Goal: Transaction & Acquisition: Purchase product/service

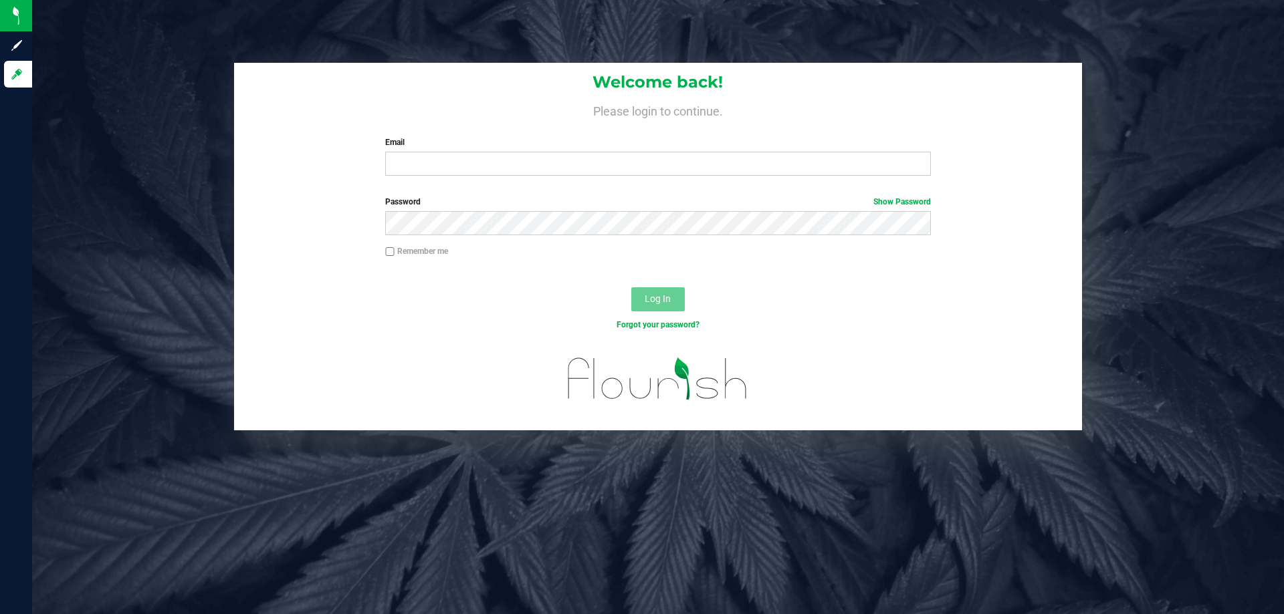
click at [534, 179] on div "Welcome back! Please login to continue. Email Required Please format your email…" at bounding box center [658, 125] width 848 height 124
click at [530, 164] on input "Email" at bounding box center [657, 164] width 545 height 24
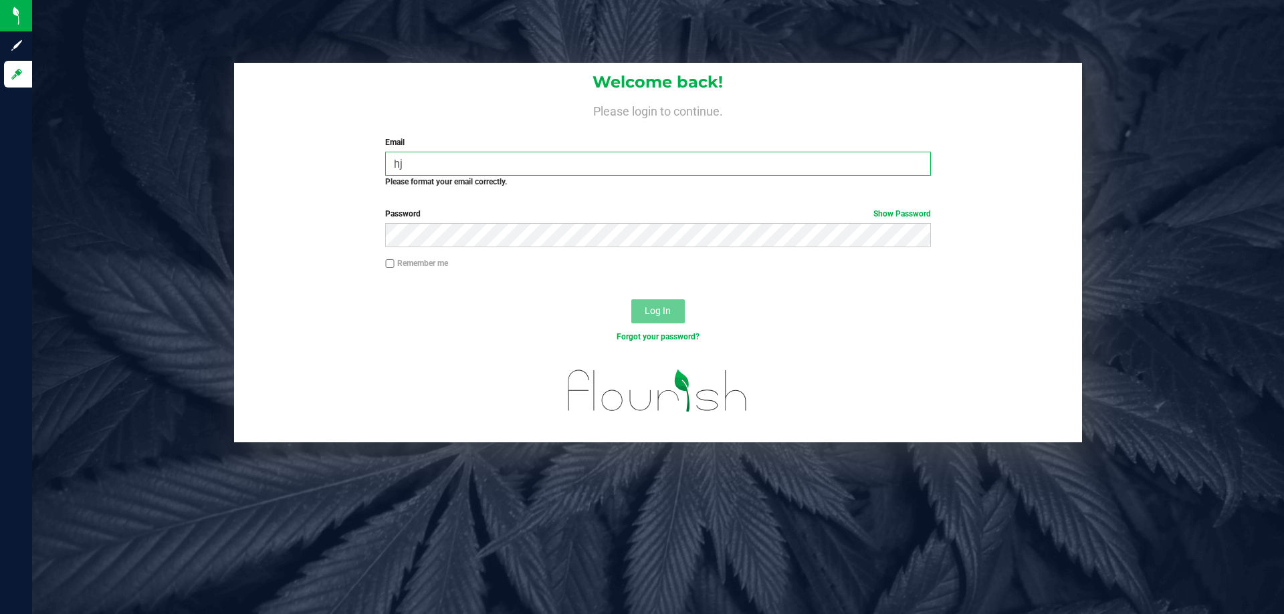
type input "h"
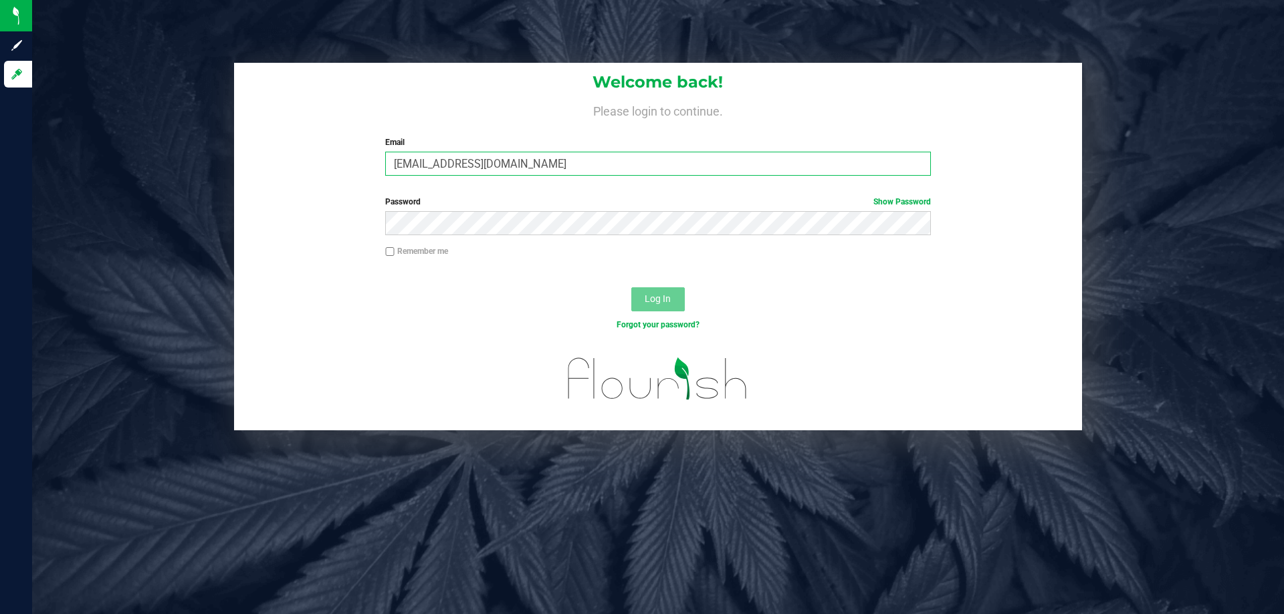
type input "jmcelroy@liveparallel.com"
click at [675, 312] on div "Log In" at bounding box center [658, 303] width 848 height 45
click at [667, 304] on span "Log In" at bounding box center [658, 299] width 26 height 11
click at [631, 288] on button "Log In" at bounding box center [657, 300] width 53 height 24
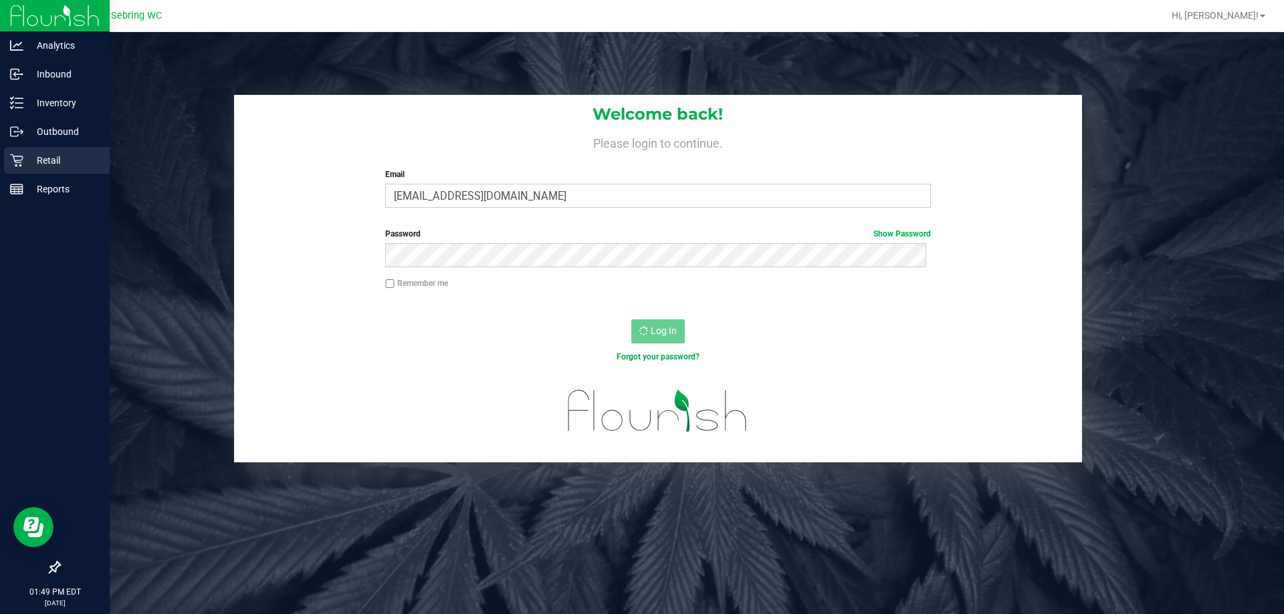
click at [32, 151] on div "Retail" at bounding box center [57, 160] width 106 height 27
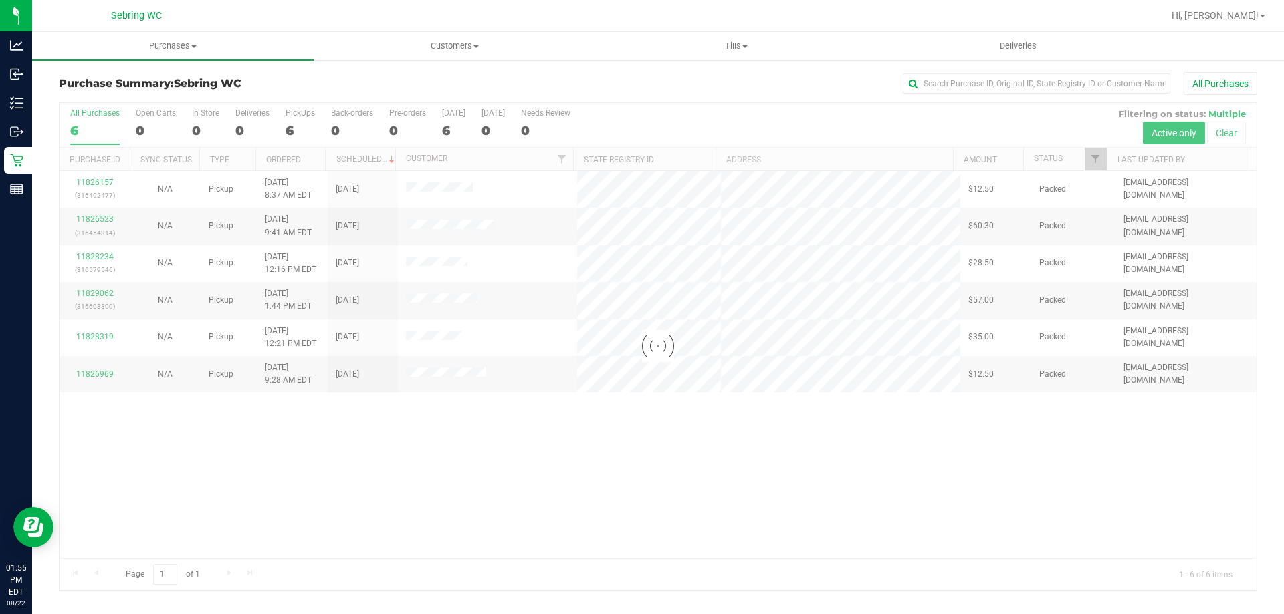
click at [843, 80] on div "All Purchases" at bounding box center [857, 83] width 799 height 23
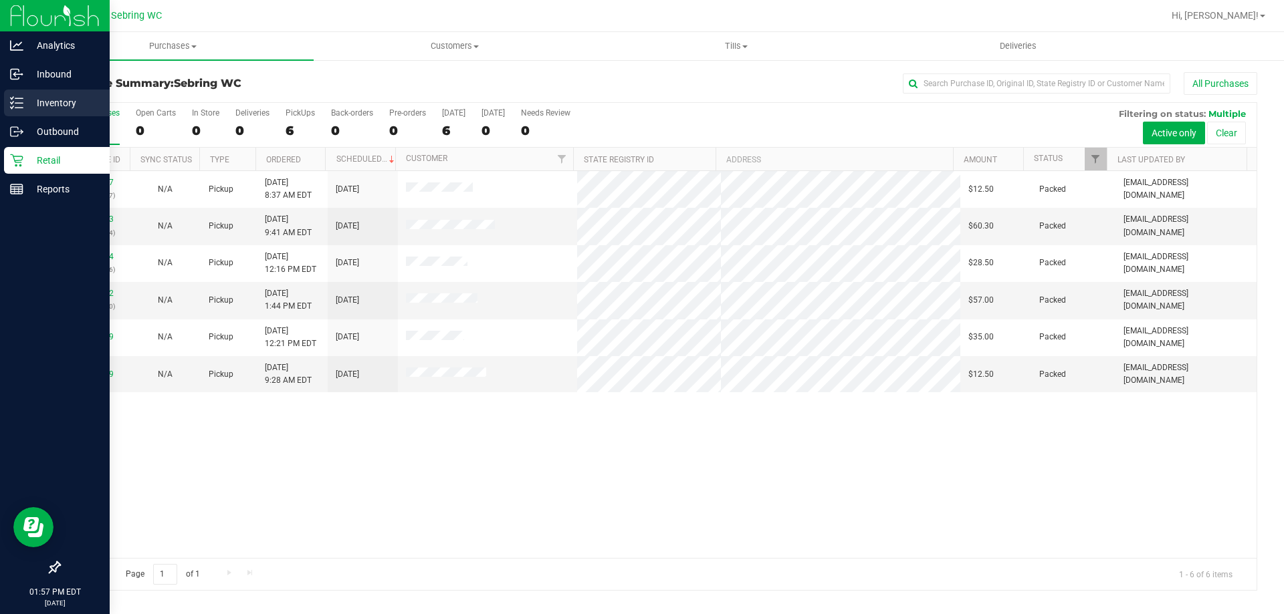
click at [60, 97] on p "Inventory" at bounding box center [63, 103] width 80 height 16
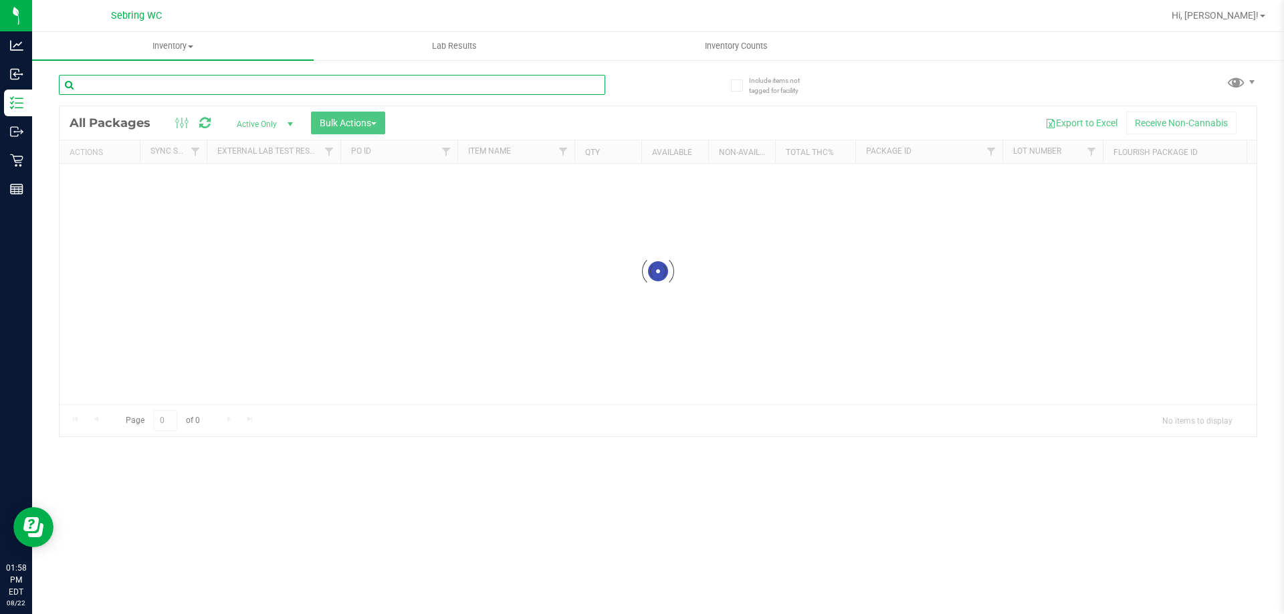
click at [110, 89] on input "text" at bounding box center [332, 85] width 546 height 20
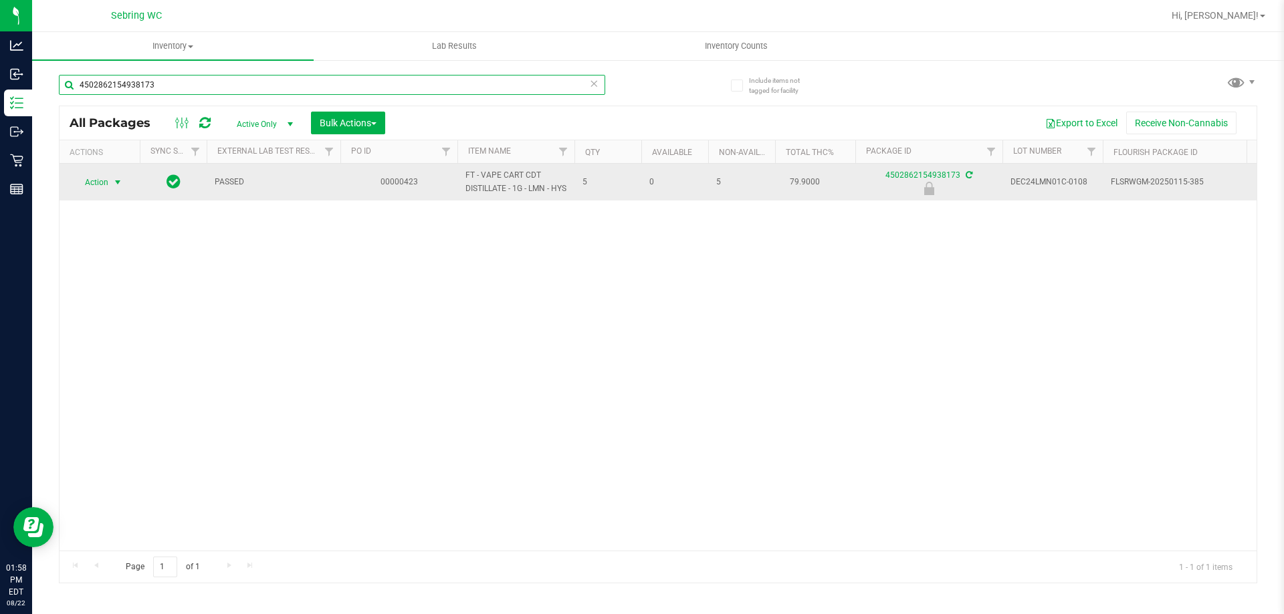
type input "4502862154938173"
click at [115, 192] on span "select" at bounding box center [118, 182] width 17 height 19
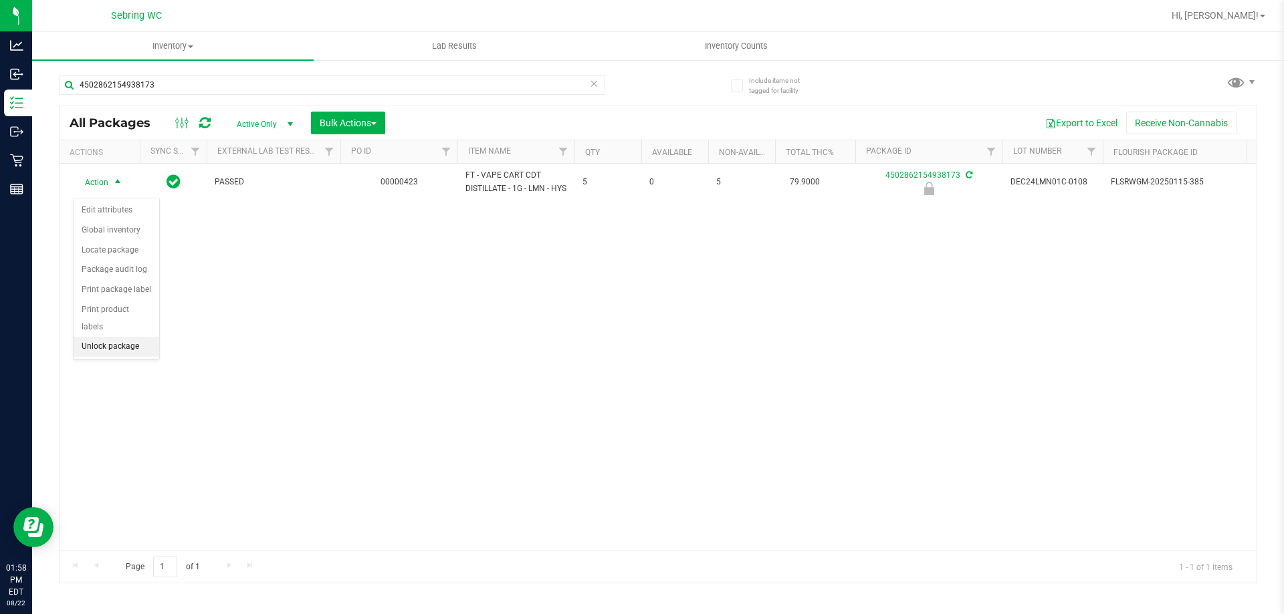
click at [104, 337] on li "Unlock package" at bounding box center [117, 347] width 86 height 20
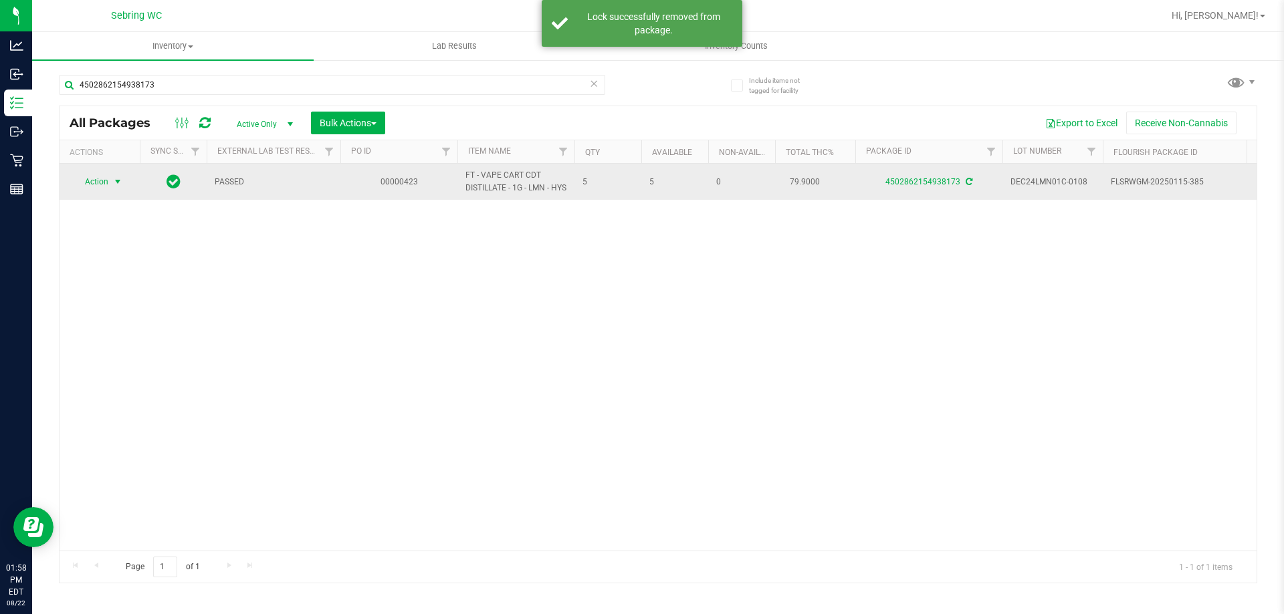
click at [114, 187] on span "select" at bounding box center [117, 182] width 11 height 11
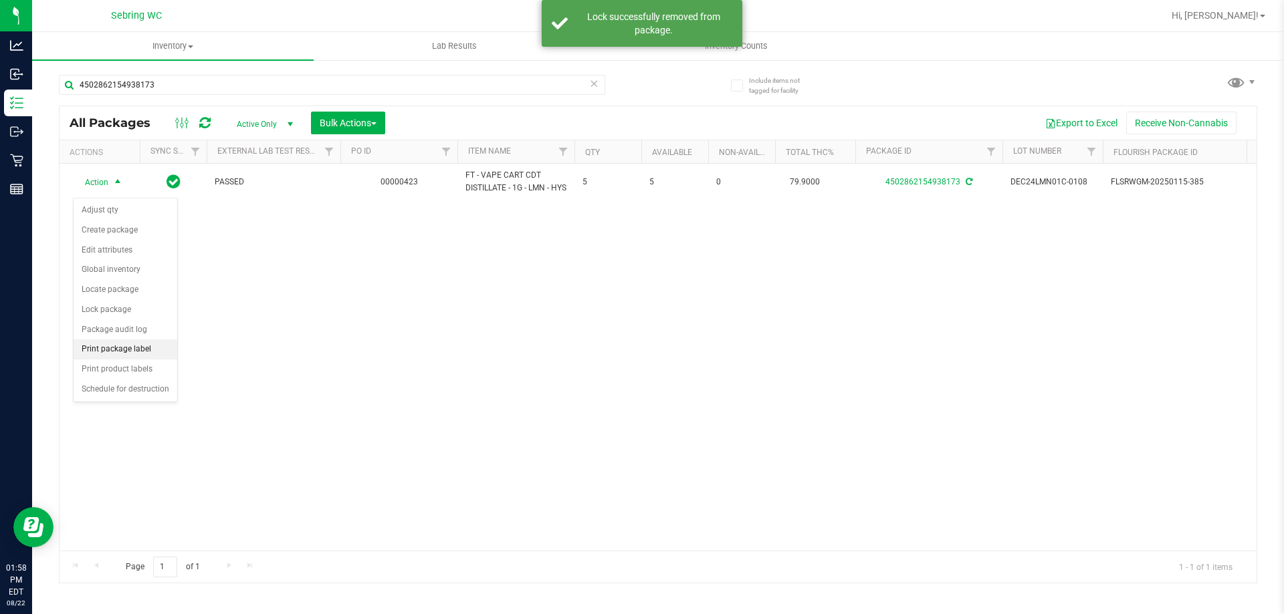
click at [116, 352] on li "Print package label" at bounding box center [126, 350] width 104 height 20
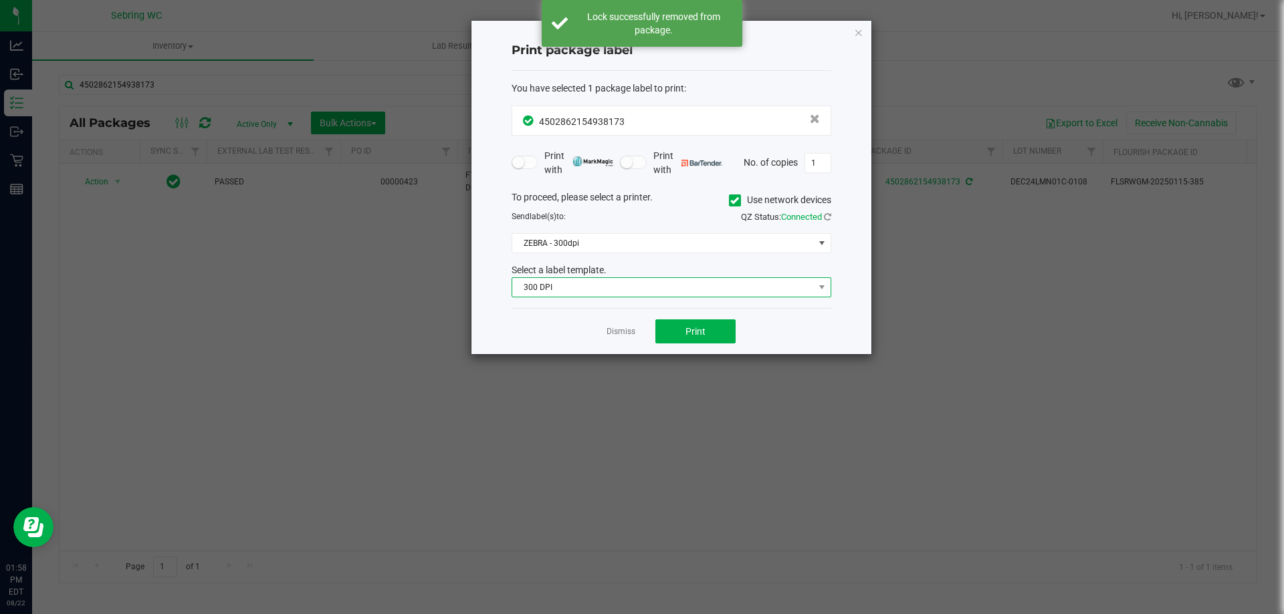
click at [628, 284] on span "300 DPI" at bounding box center [663, 287] width 302 height 19
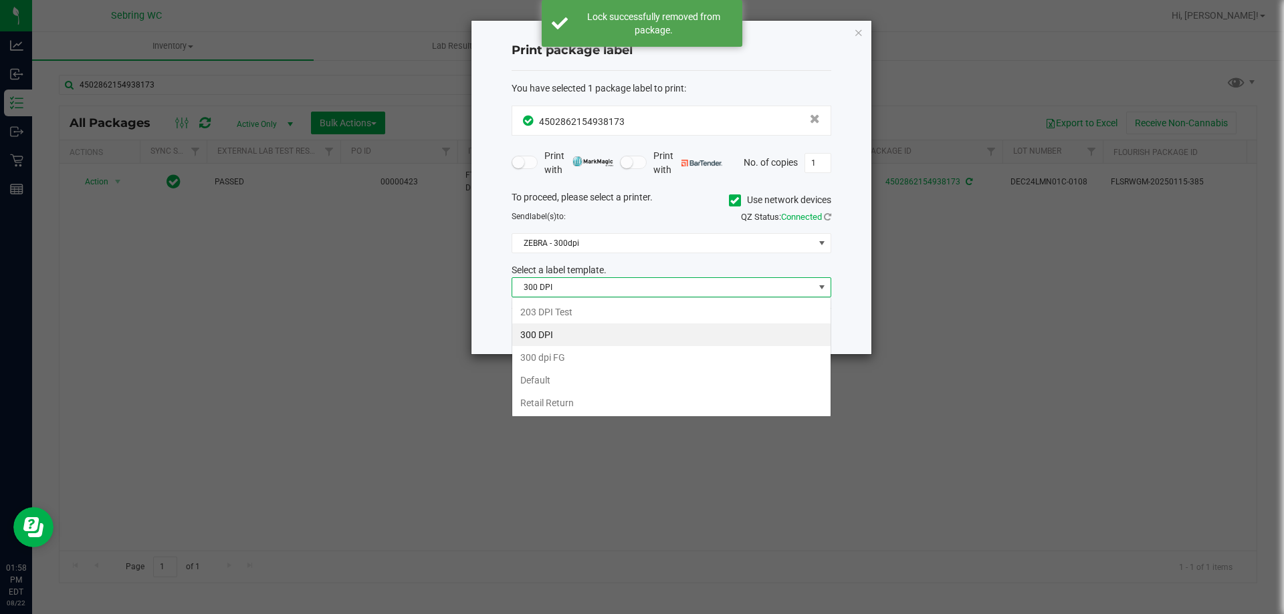
scroll to position [20, 320]
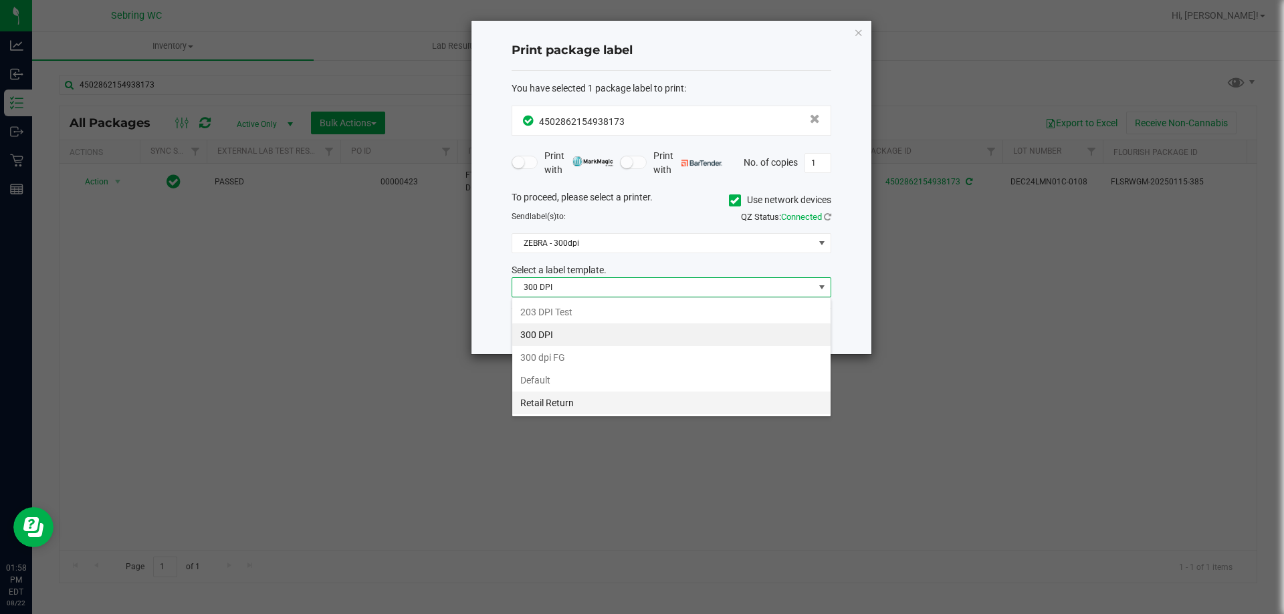
click at [578, 402] on li "Retail Return" at bounding box center [671, 403] width 318 height 23
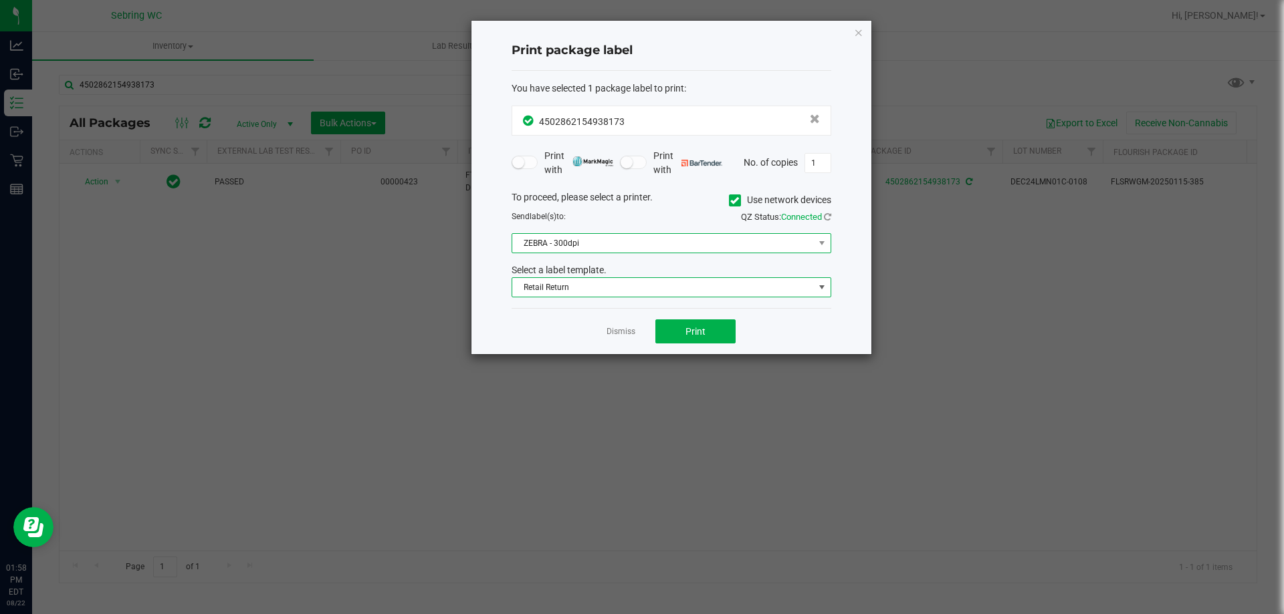
click at [586, 251] on span "ZEBRA - 300dpi" at bounding box center [663, 243] width 302 height 19
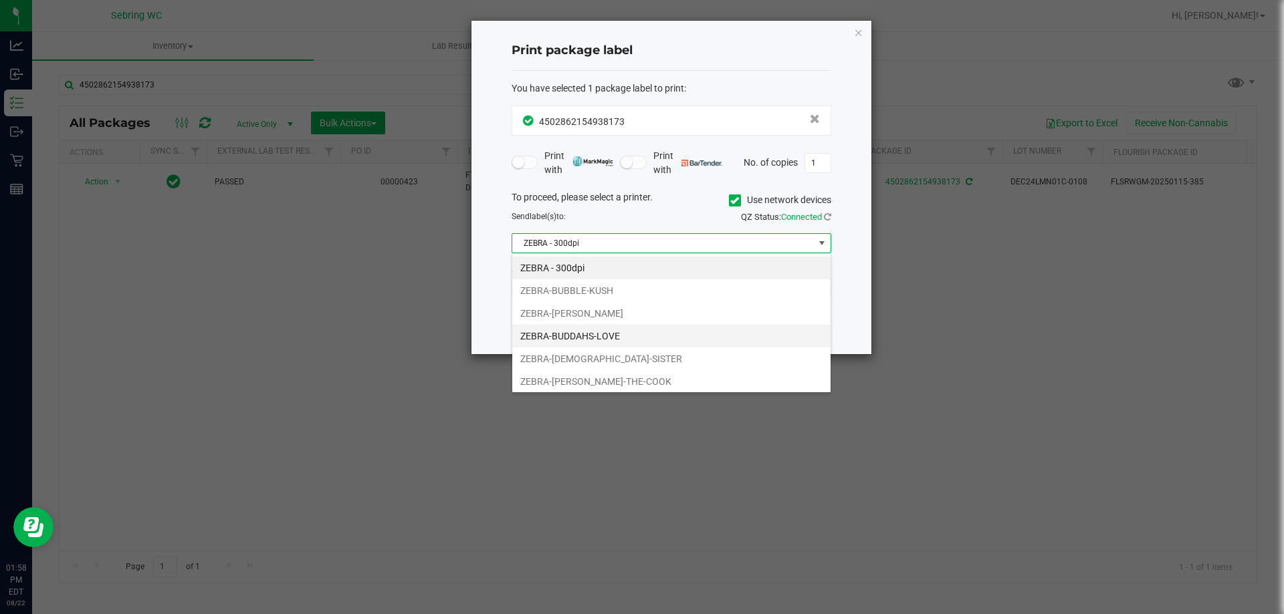
click at [622, 336] on li "ZEBRA-BUDDAHS-LOVE" at bounding box center [671, 336] width 318 height 23
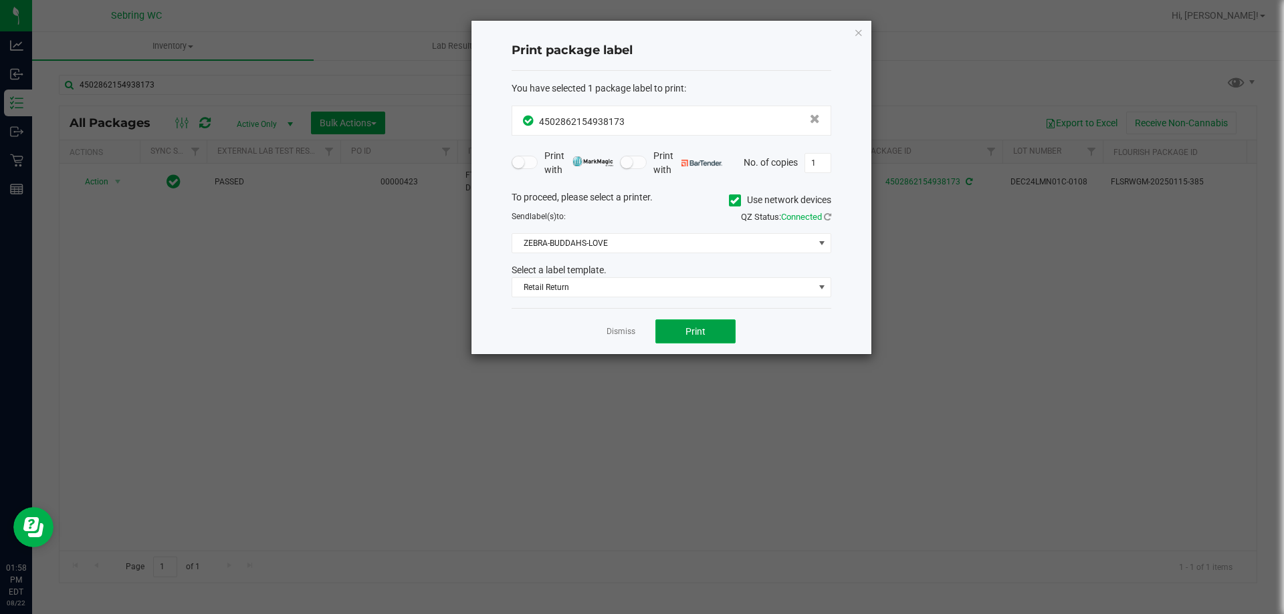
click at [683, 335] on button "Print" at bounding box center [695, 332] width 80 height 24
click at [633, 336] on link "Dismiss" at bounding box center [620, 331] width 29 height 11
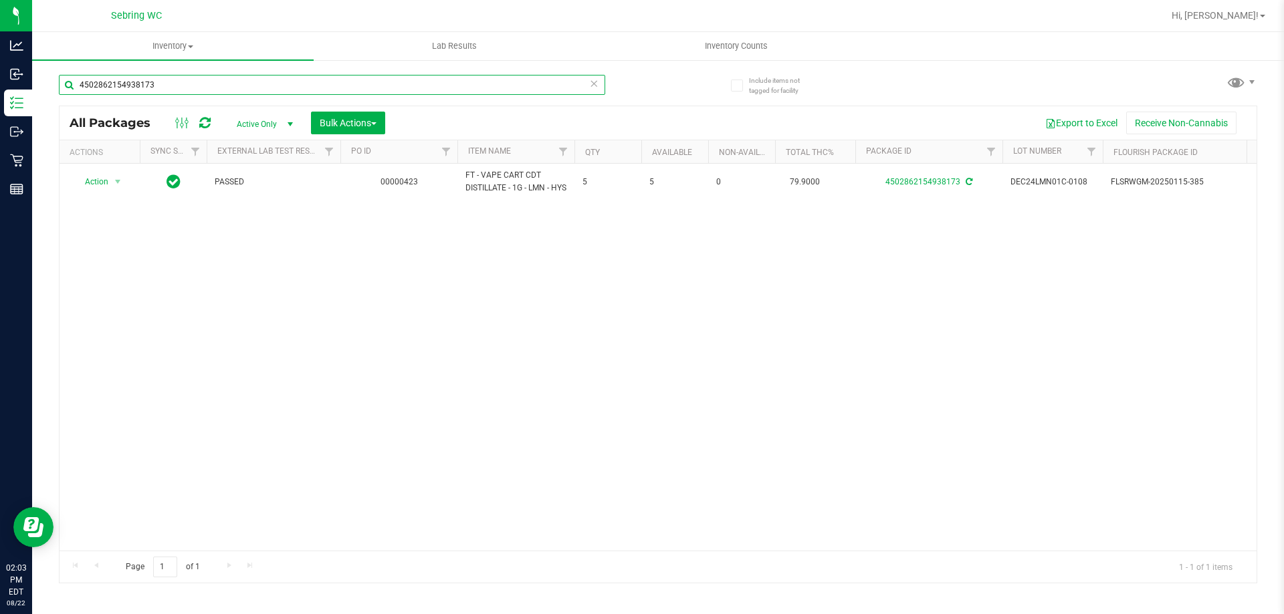
click at [477, 81] on input "4502862154938173" at bounding box center [332, 85] width 546 height 20
click at [594, 83] on icon at bounding box center [593, 83] width 9 height 16
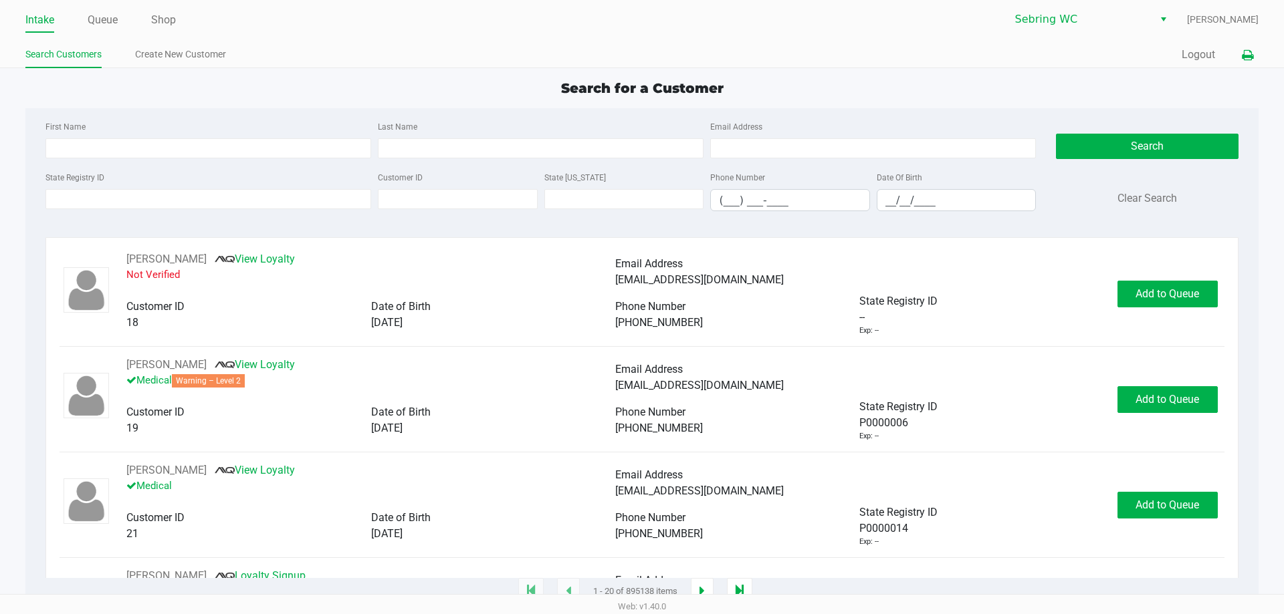
click at [1249, 53] on icon at bounding box center [1247, 55] width 11 height 9
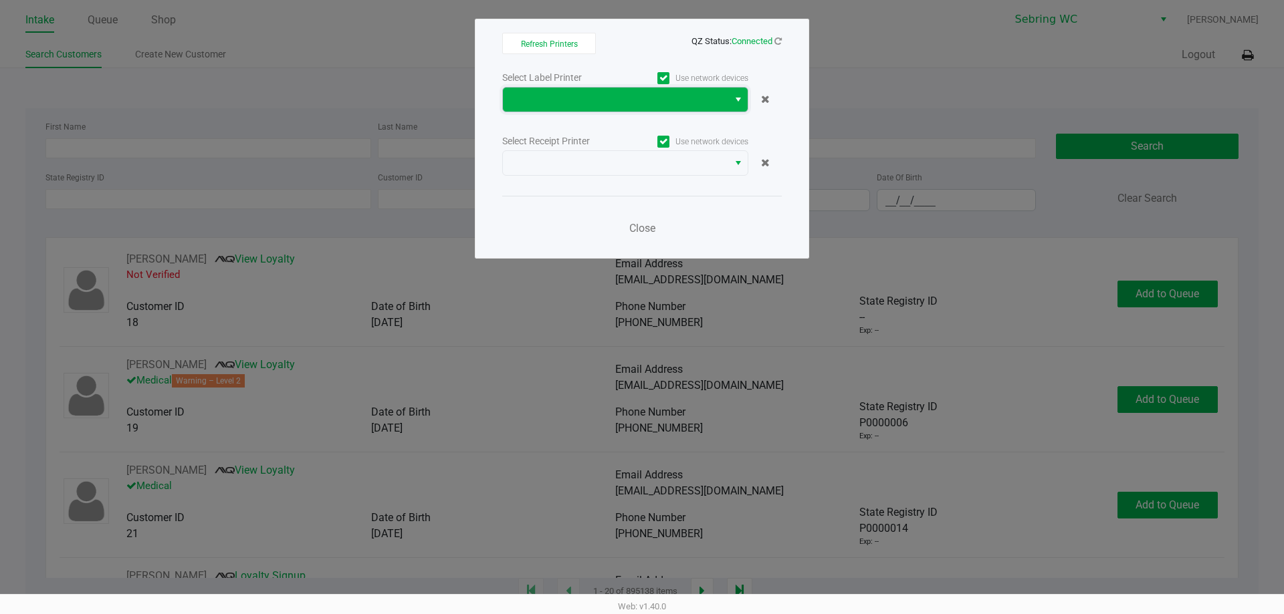
click at [530, 94] on span at bounding box center [615, 100] width 209 height 16
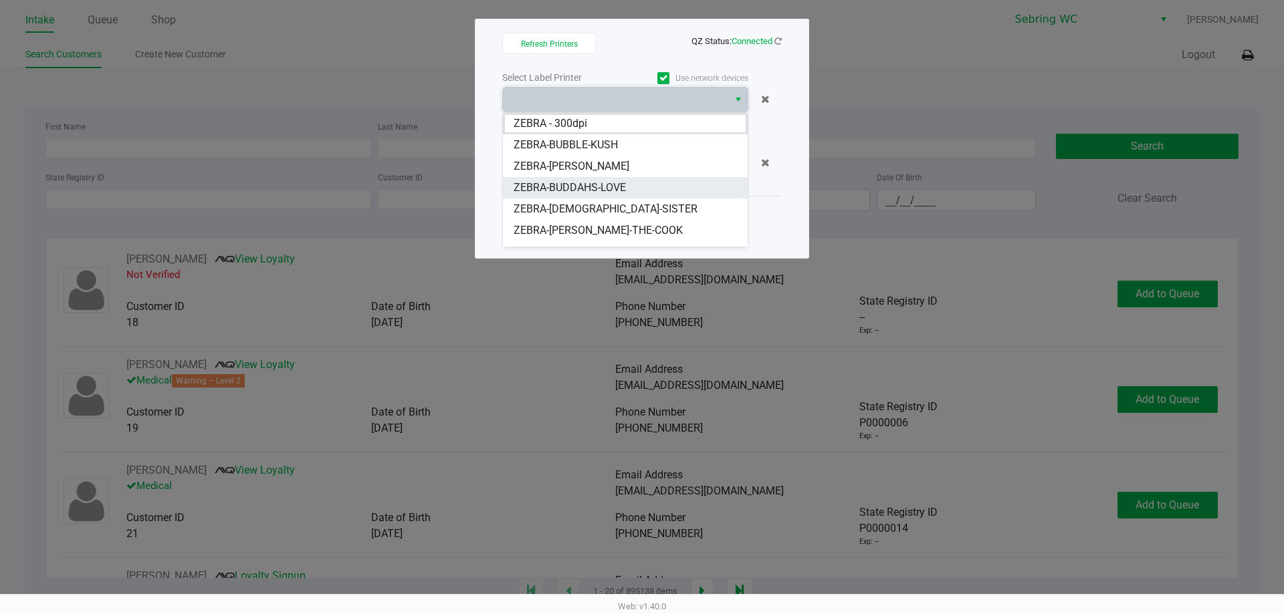
click at [588, 183] on span "ZEBRA-BUDDAHS-LOVE" at bounding box center [569, 188] width 112 height 16
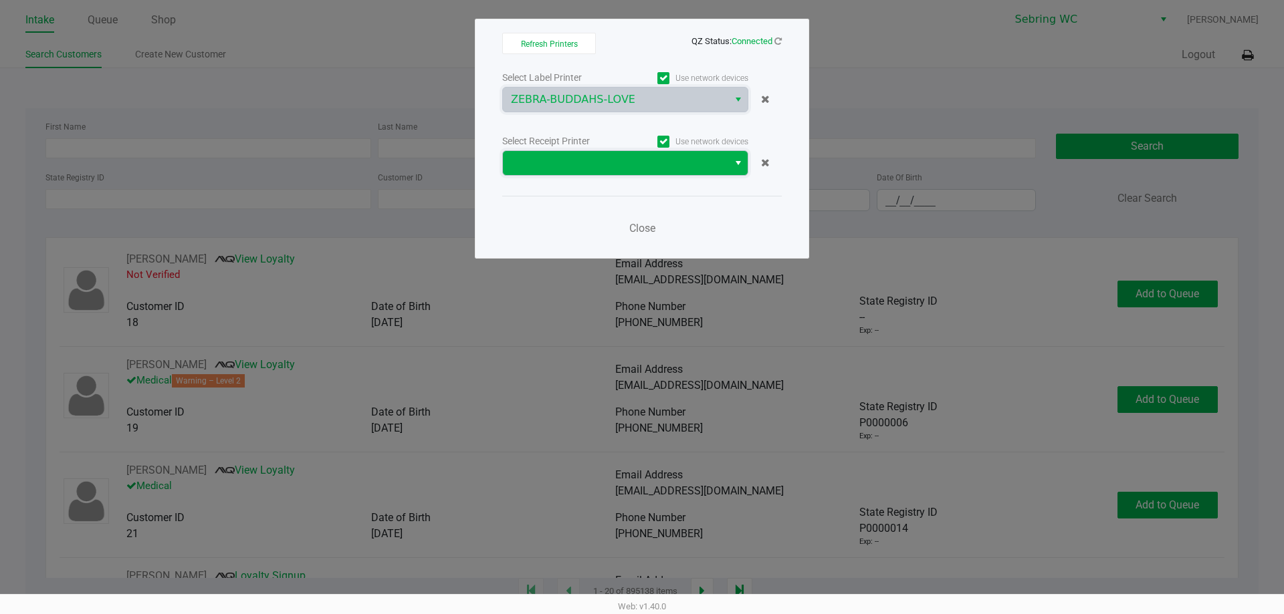
click at [598, 172] on span at bounding box center [615, 163] width 225 height 24
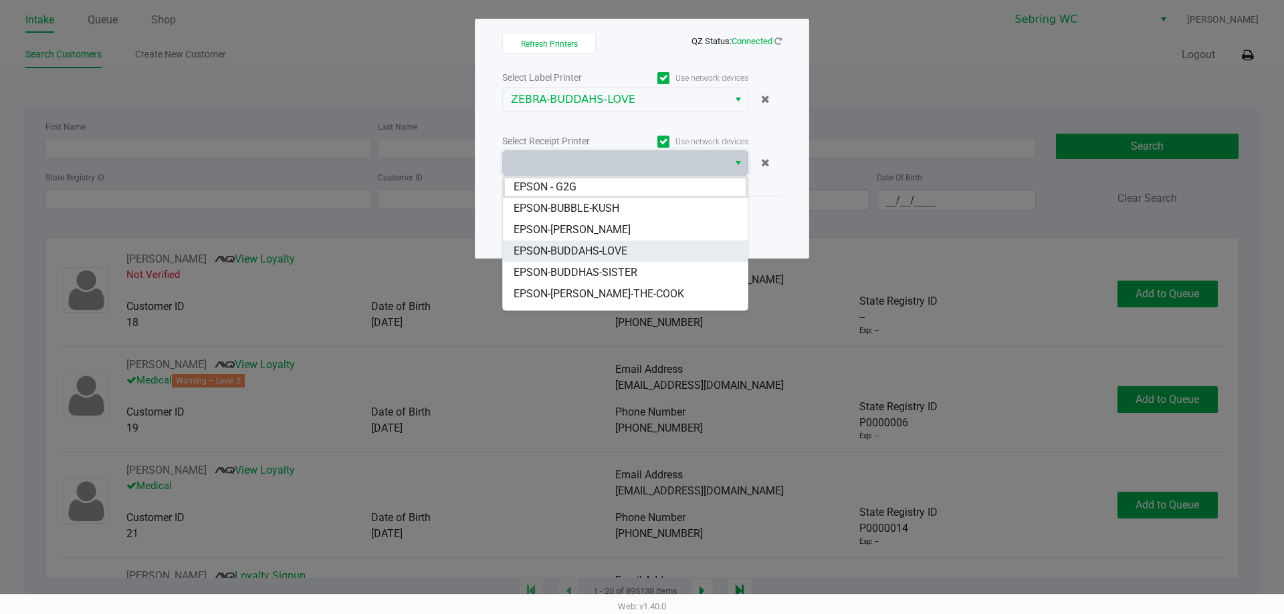
click at [602, 253] on span "EPSON-BUDDAHS-LOVE" at bounding box center [570, 251] width 114 height 16
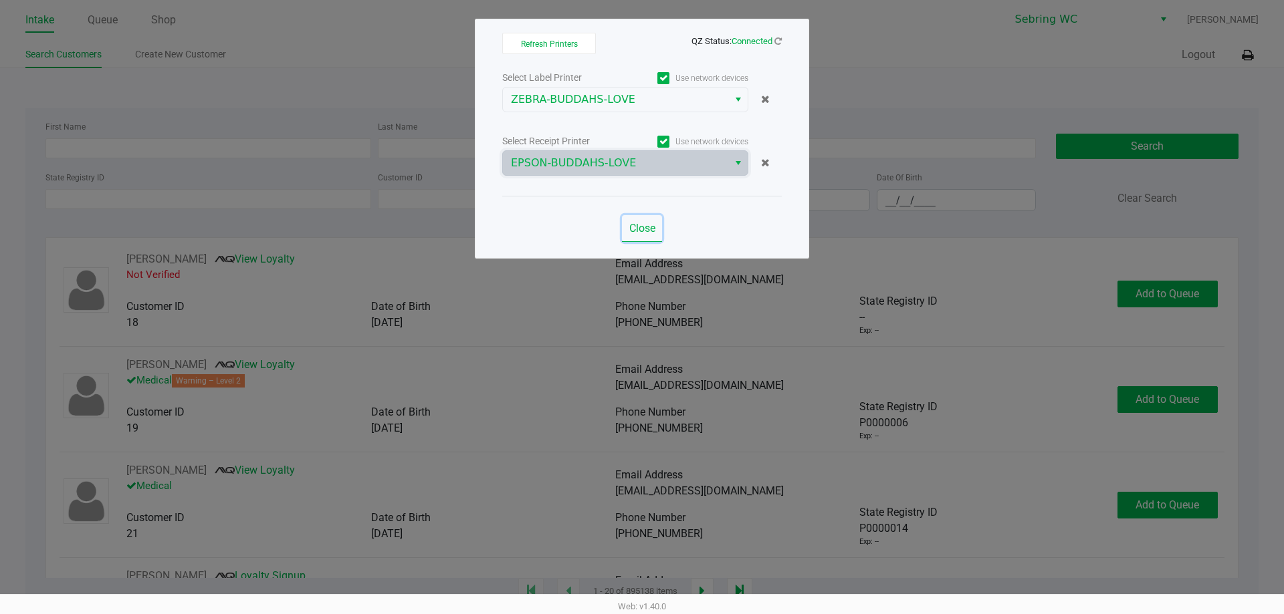
click at [638, 228] on span "Close" at bounding box center [642, 228] width 26 height 13
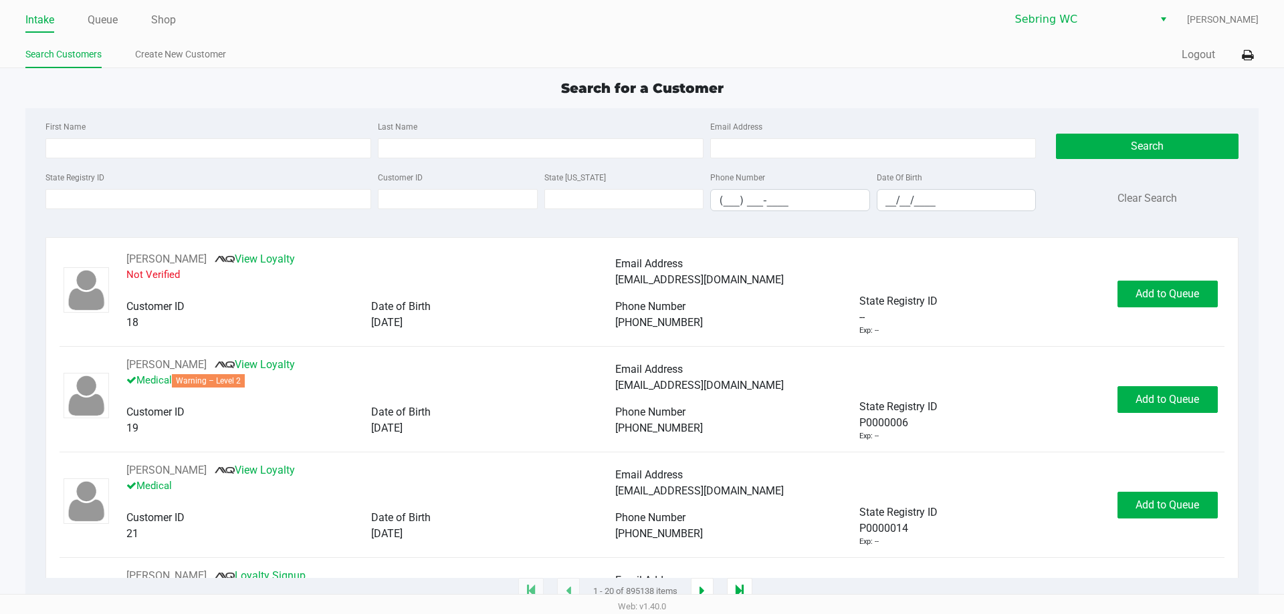
click at [263, 135] on div "First Name" at bounding box center [208, 138] width 332 height 40
click at [256, 150] on input "First Name" at bounding box center [208, 148] width 326 height 20
type input "robert"
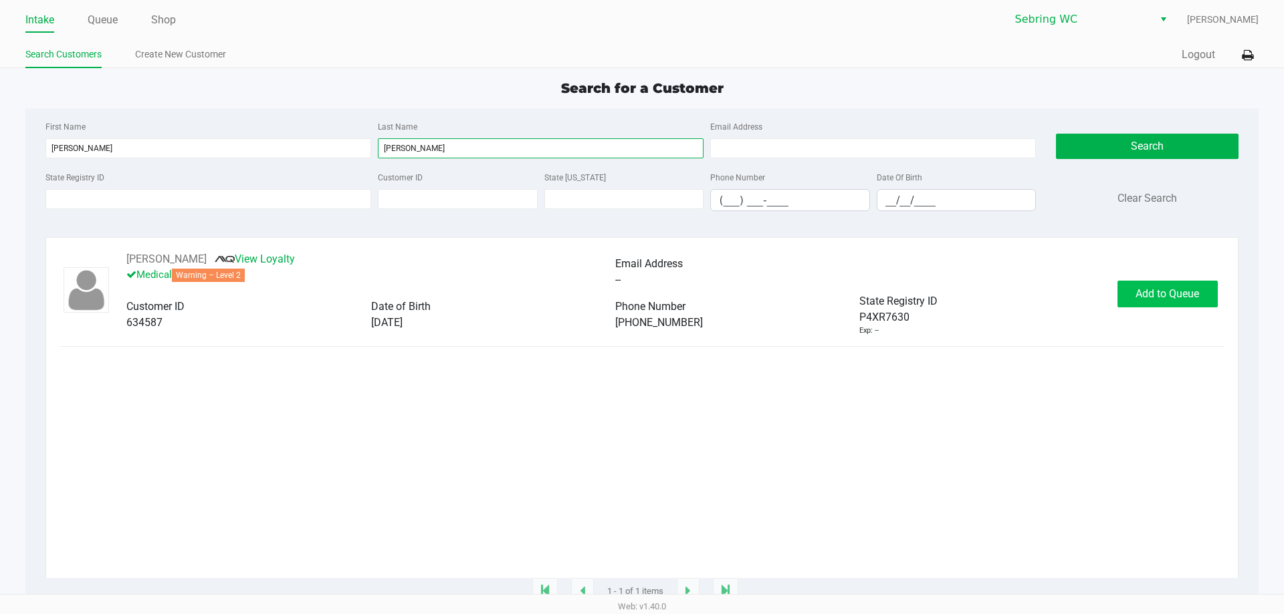
type input "carballo"
click at [1148, 296] on span "Add to Queue" at bounding box center [1167, 294] width 64 height 13
click at [1148, 296] on div "Add to Queue" at bounding box center [1167, 294] width 100 height 27
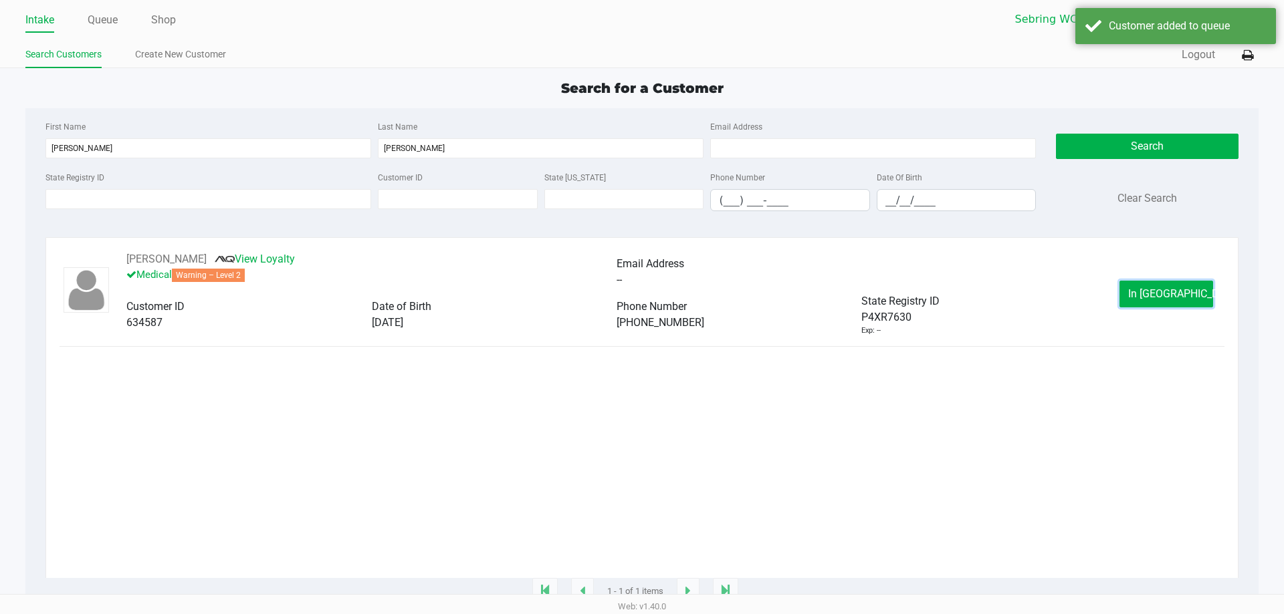
click at [1148, 296] on span "In Queue" at bounding box center [1184, 294] width 112 height 13
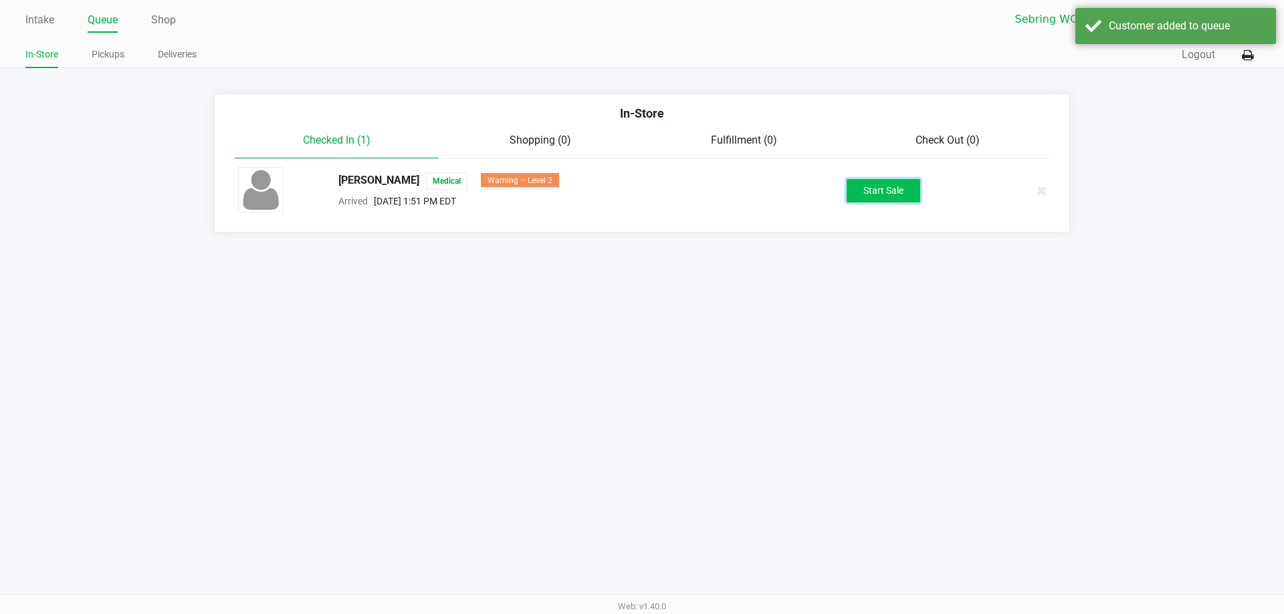
click at [891, 189] on button "Start Sale" at bounding box center [883, 190] width 74 height 23
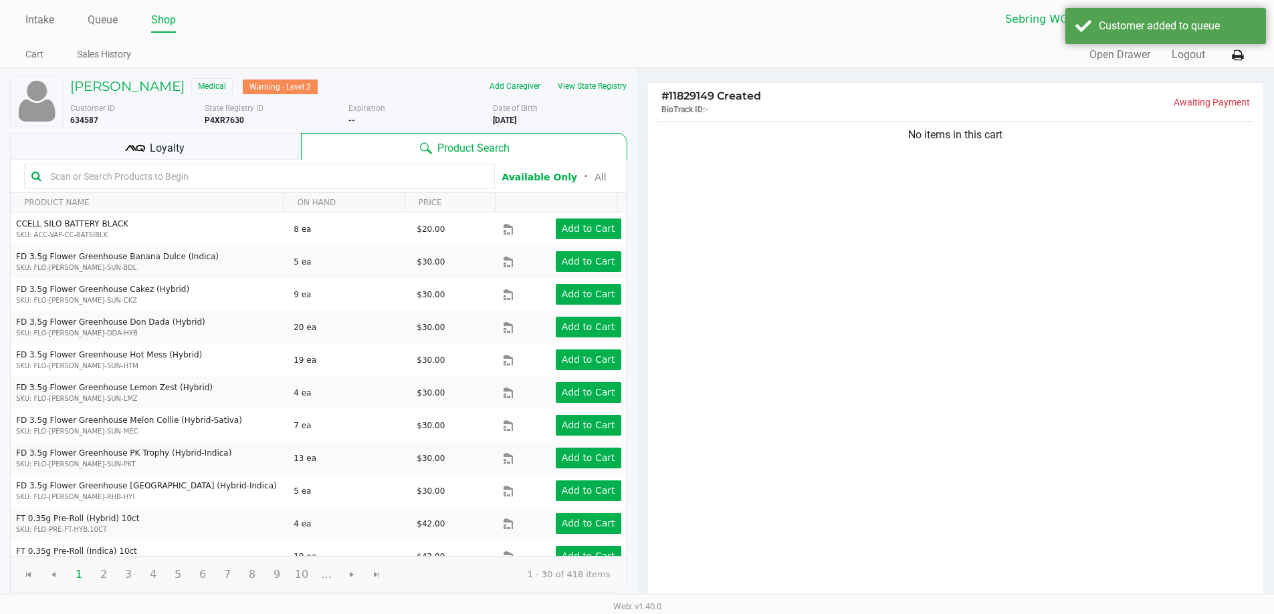
click at [250, 153] on div "Loyalty" at bounding box center [155, 146] width 291 height 27
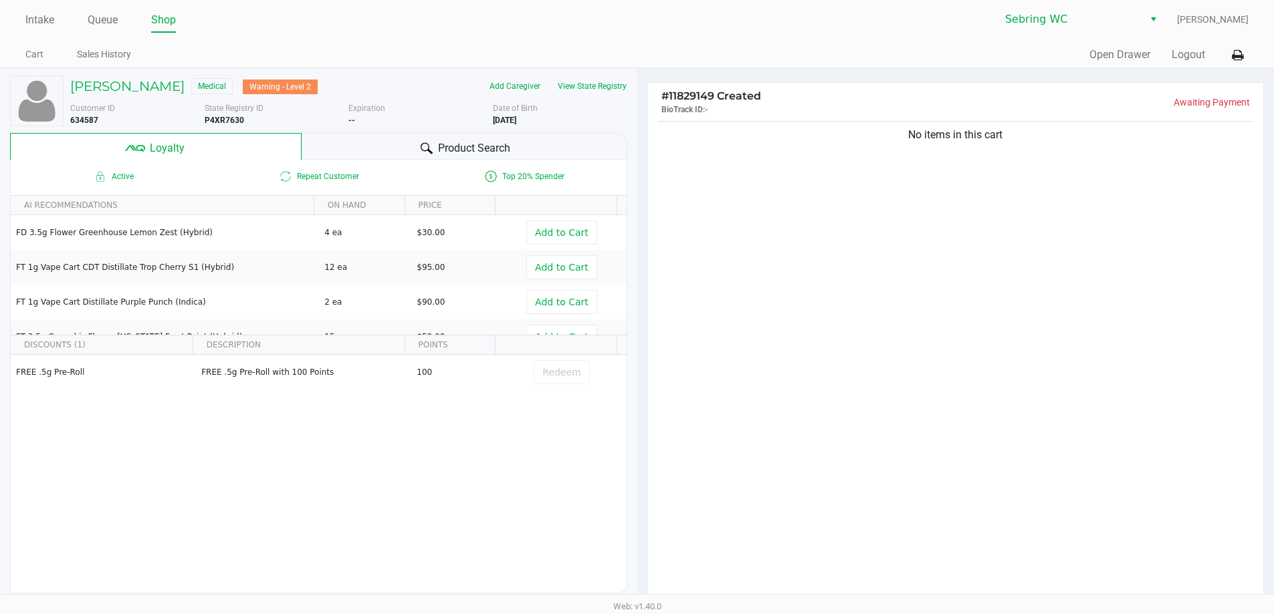
click at [341, 151] on div "Product Search" at bounding box center [465, 146] width 326 height 27
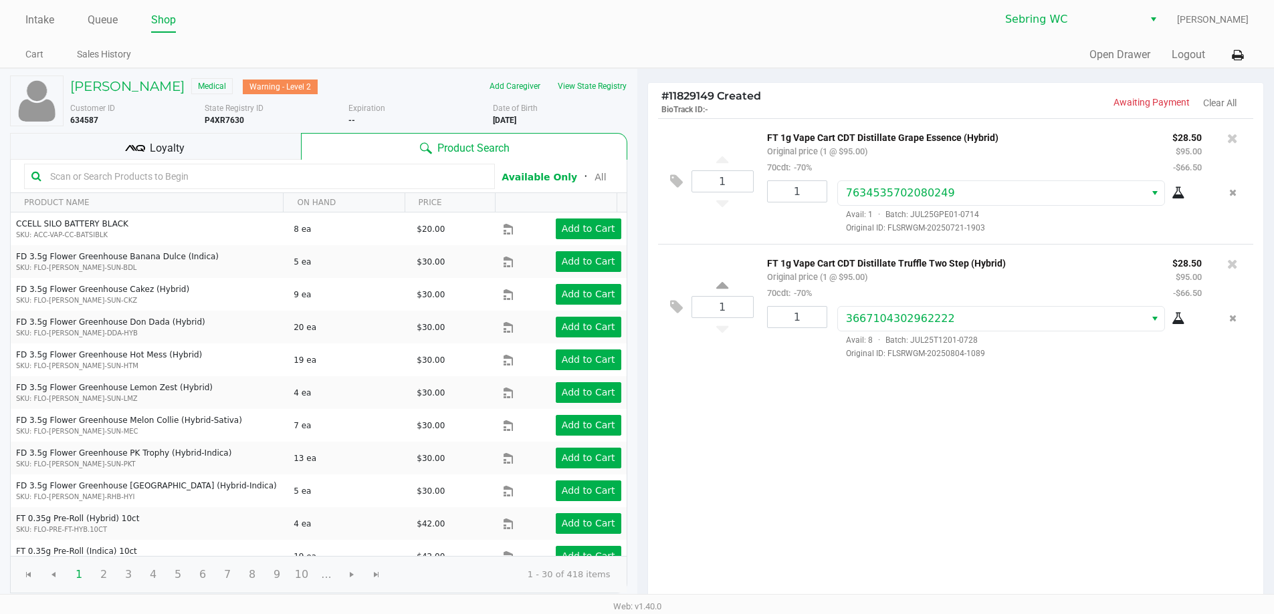
scroll to position [153, 0]
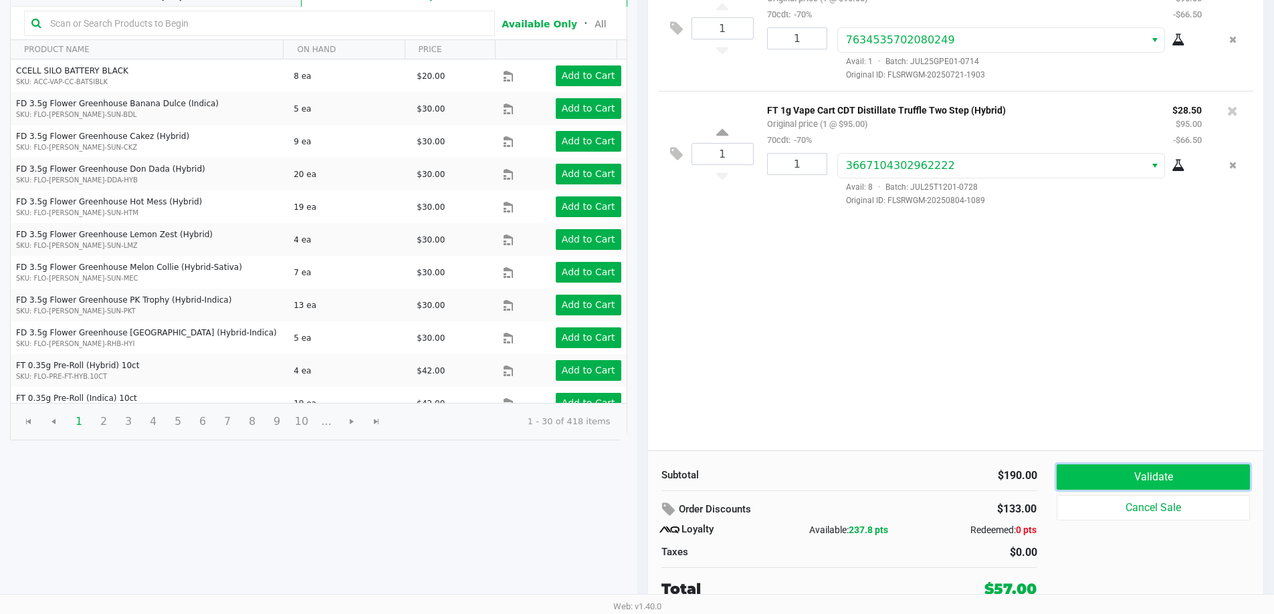
click at [1103, 476] on button "Validate" at bounding box center [1152, 477] width 193 height 25
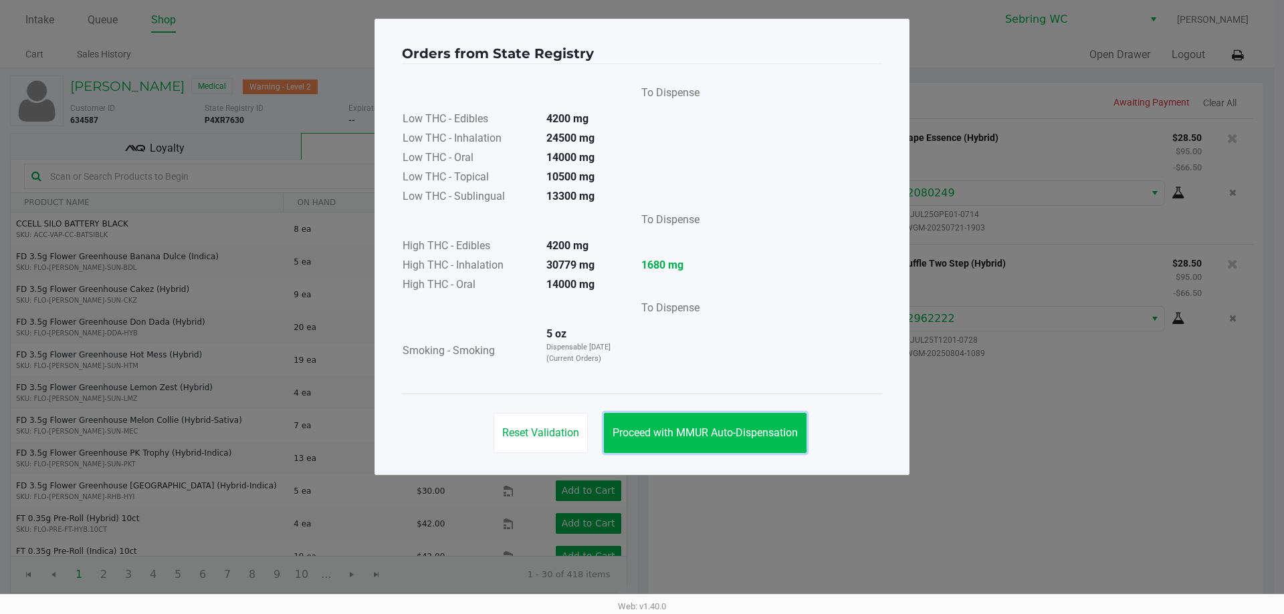
click at [712, 429] on span "Proceed with MMUR Auto-Dispensation" at bounding box center [704, 433] width 185 height 13
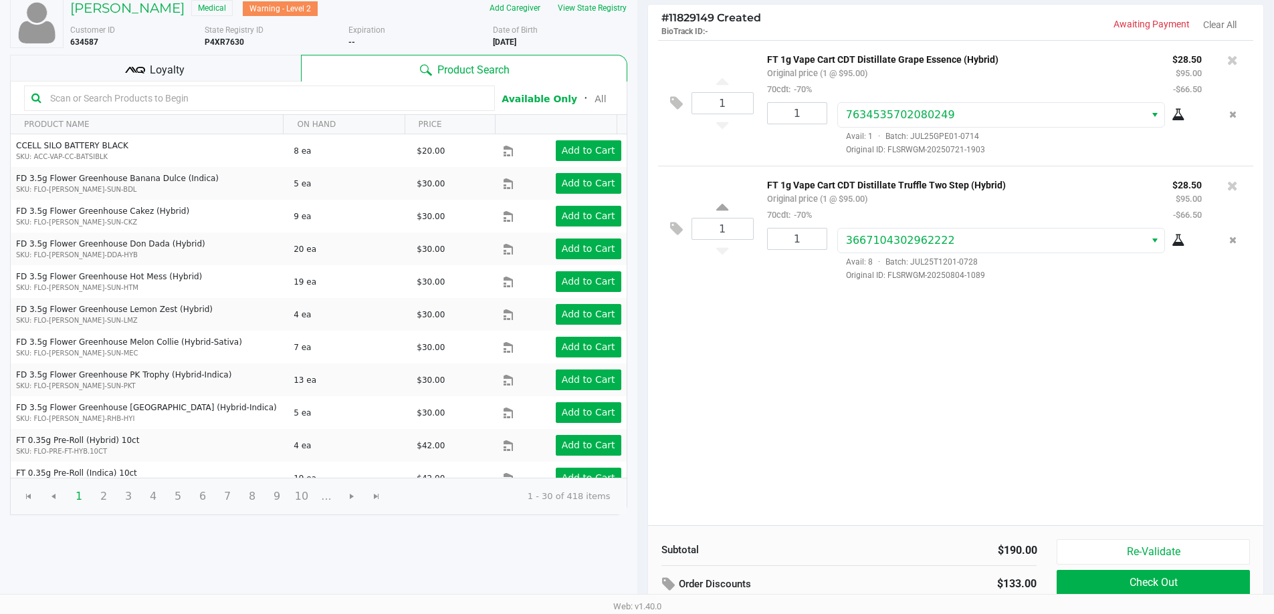
scroll to position [153, 0]
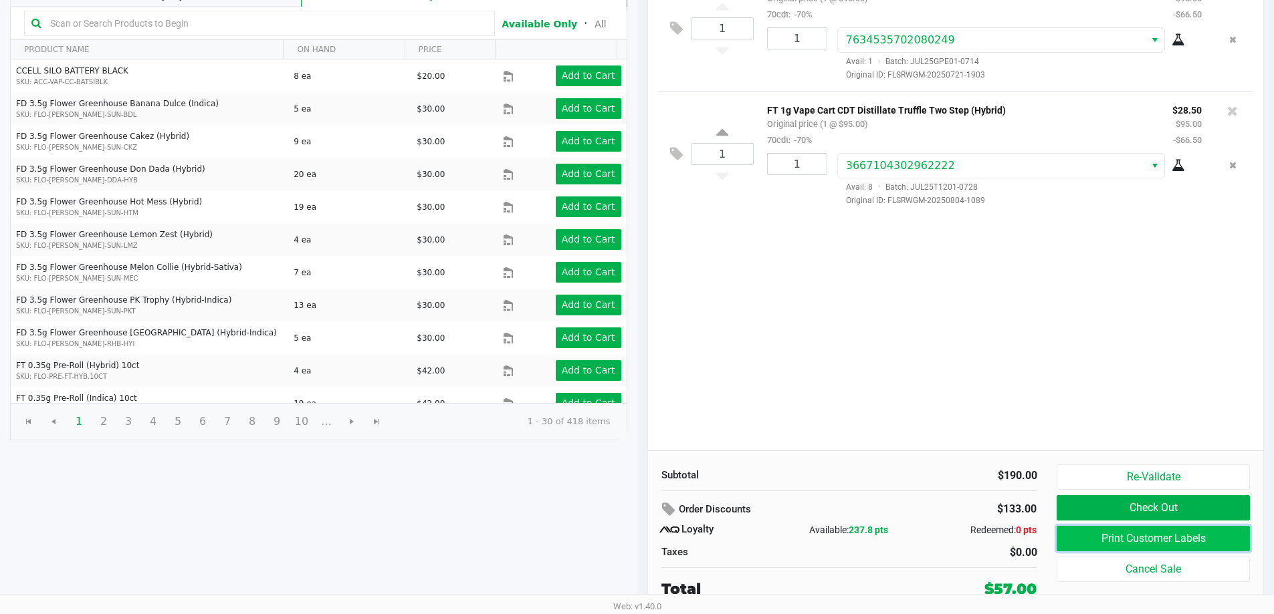
click at [1082, 540] on button "Print Customer Labels" at bounding box center [1152, 538] width 193 height 25
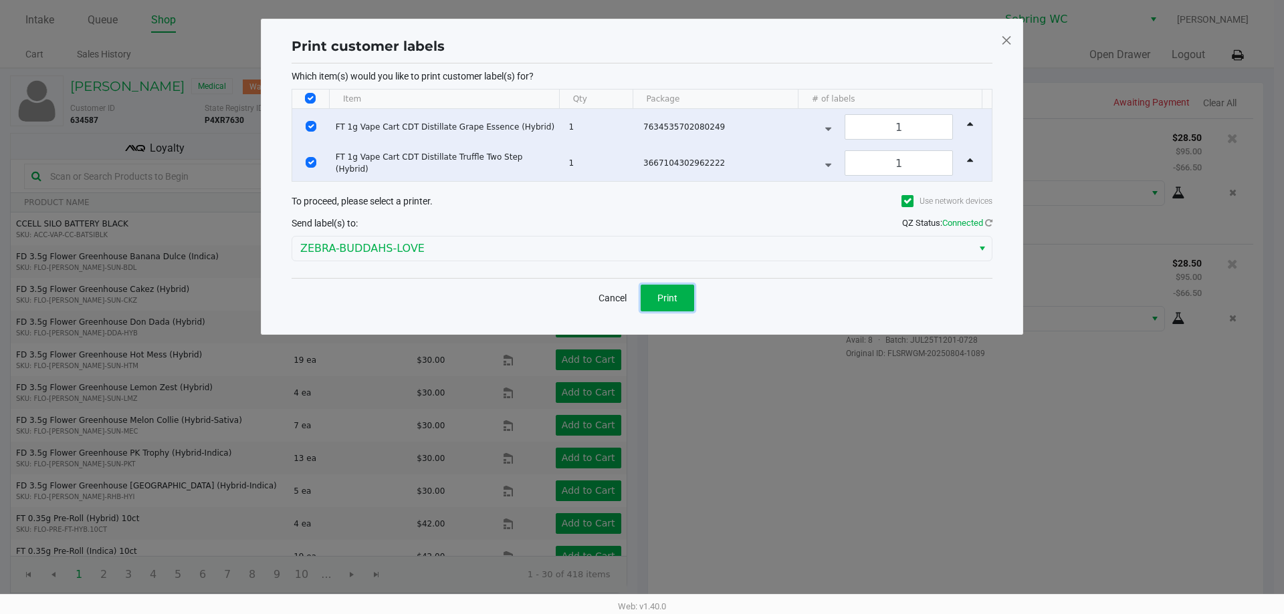
click at [667, 296] on span "Print" at bounding box center [667, 298] width 20 height 11
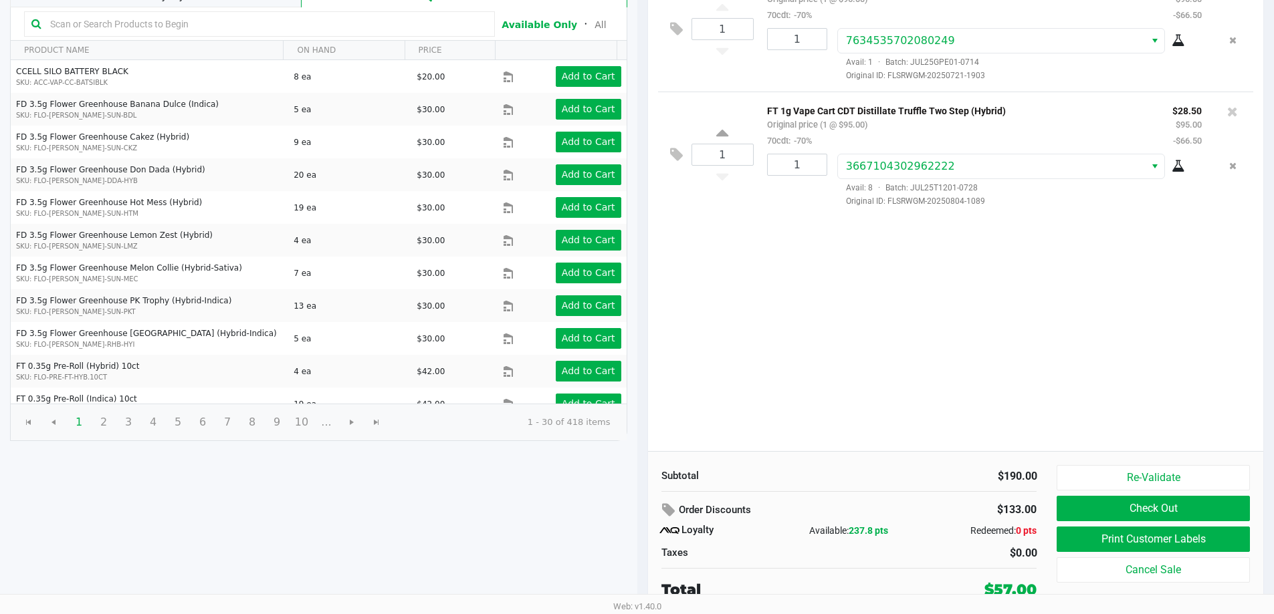
scroll to position [153, 0]
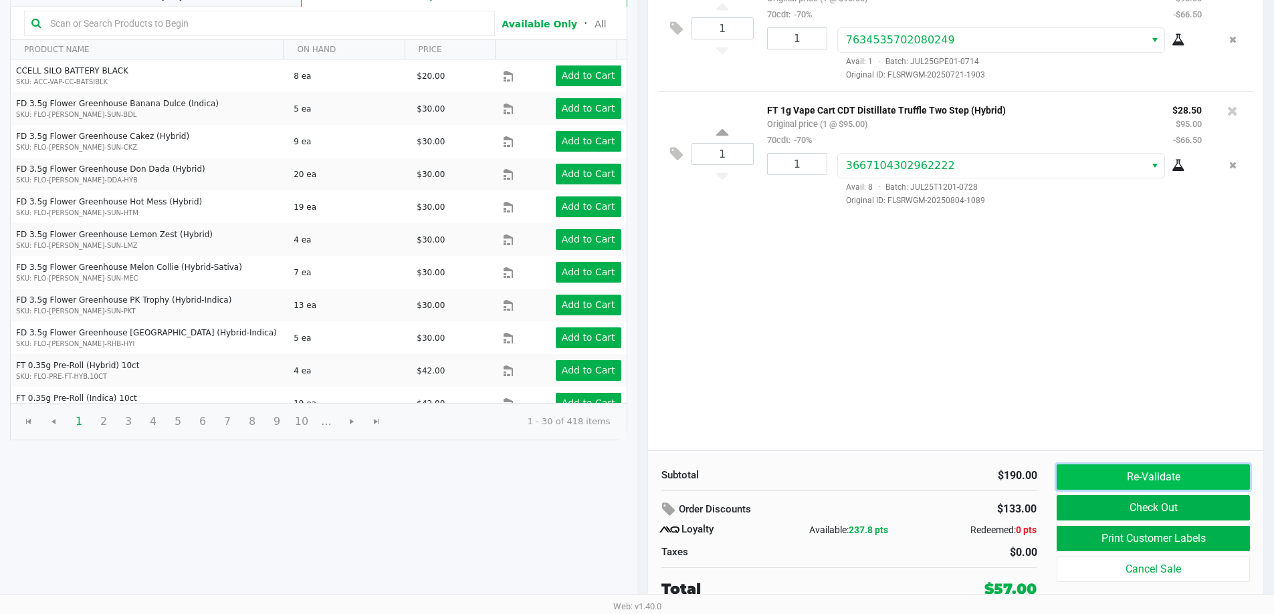
click at [1141, 473] on button "Re-Validate" at bounding box center [1152, 477] width 193 height 25
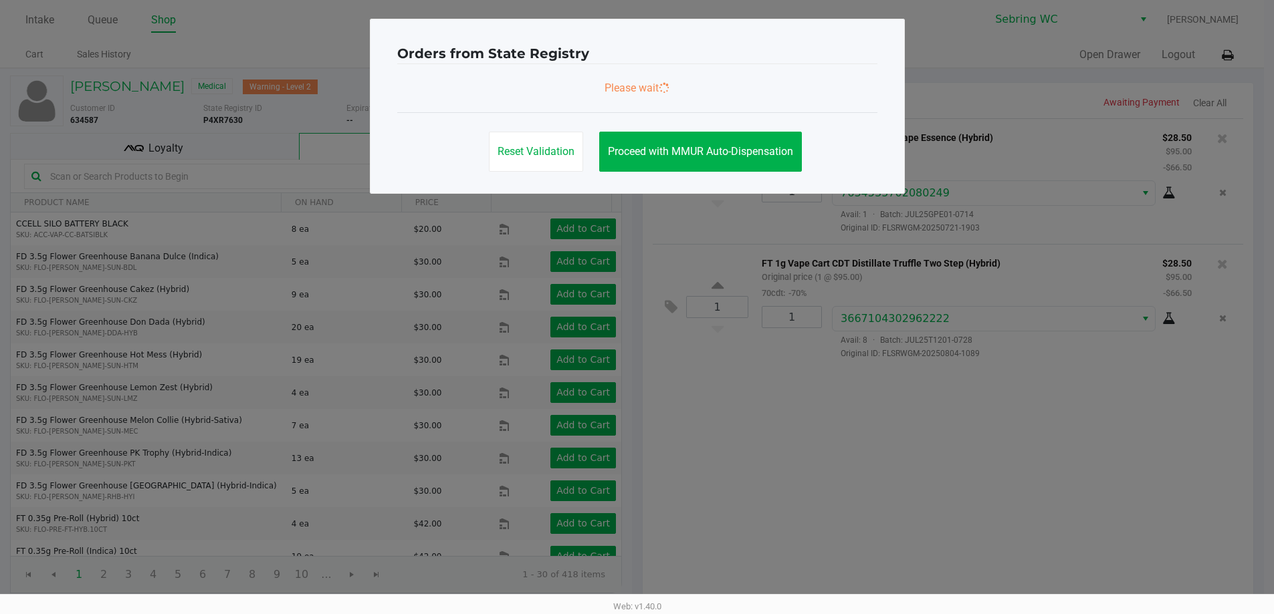
scroll to position [0, 0]
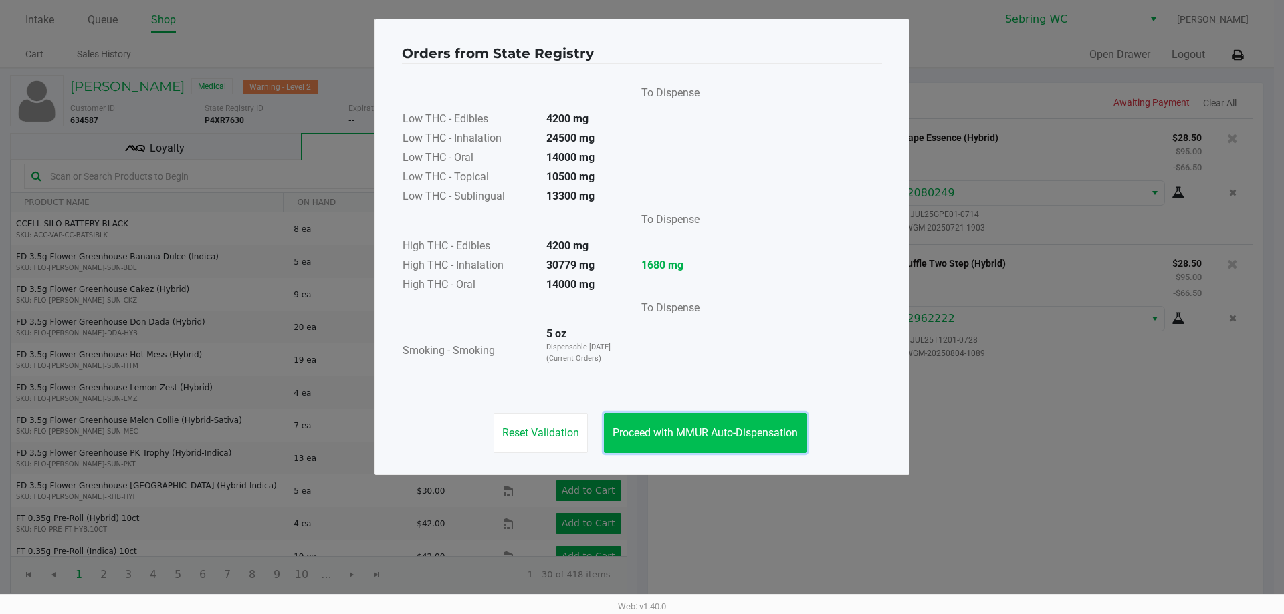
click at [725, 438] on span "Proceed with MMUR Auto-Dispensation" at bounding box center [704, 433] width 185 height 13
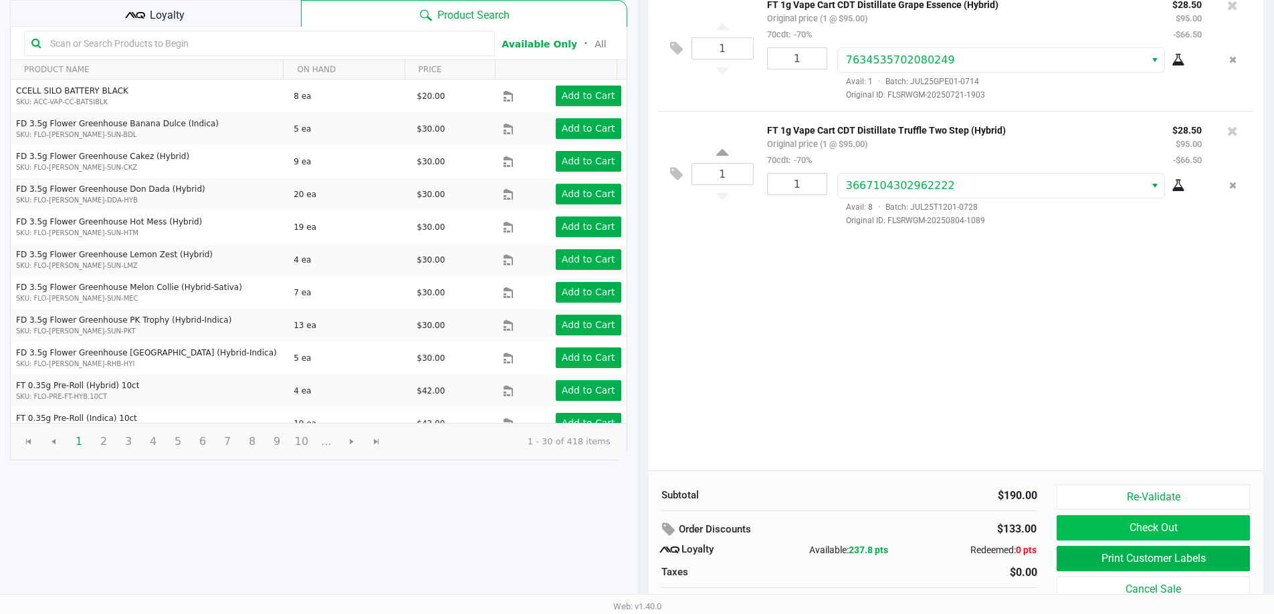
scroll to position [134, 0]
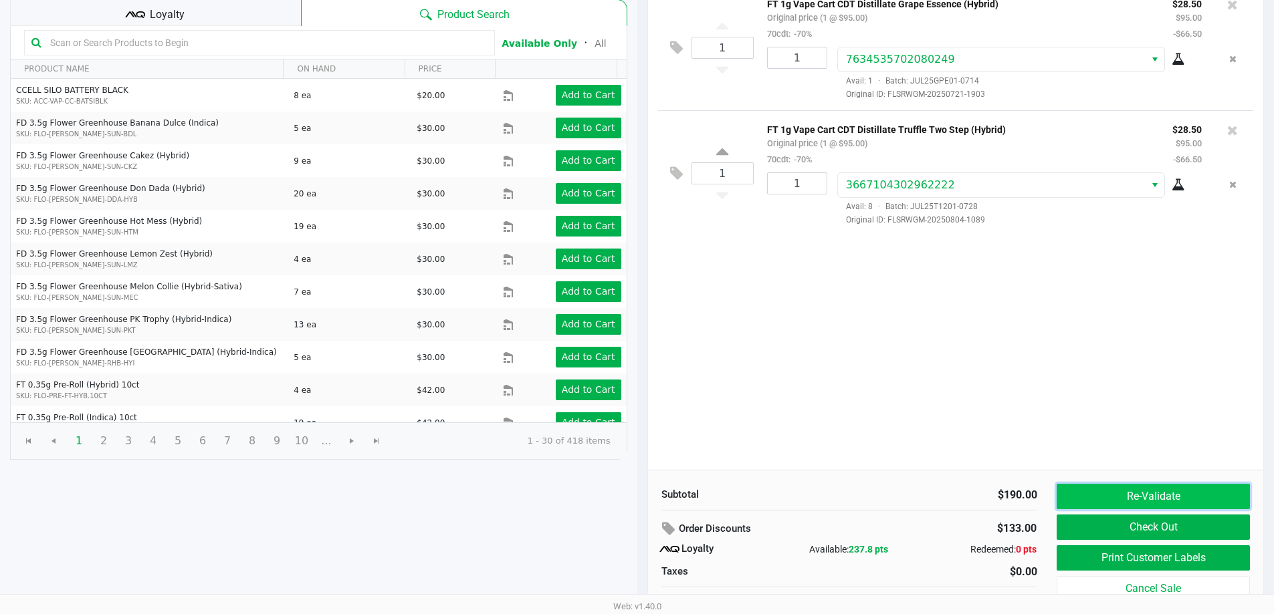
click at [1175, 508] on button "Re-Validate" at bounding box center [1152, 496] width 193 height 25
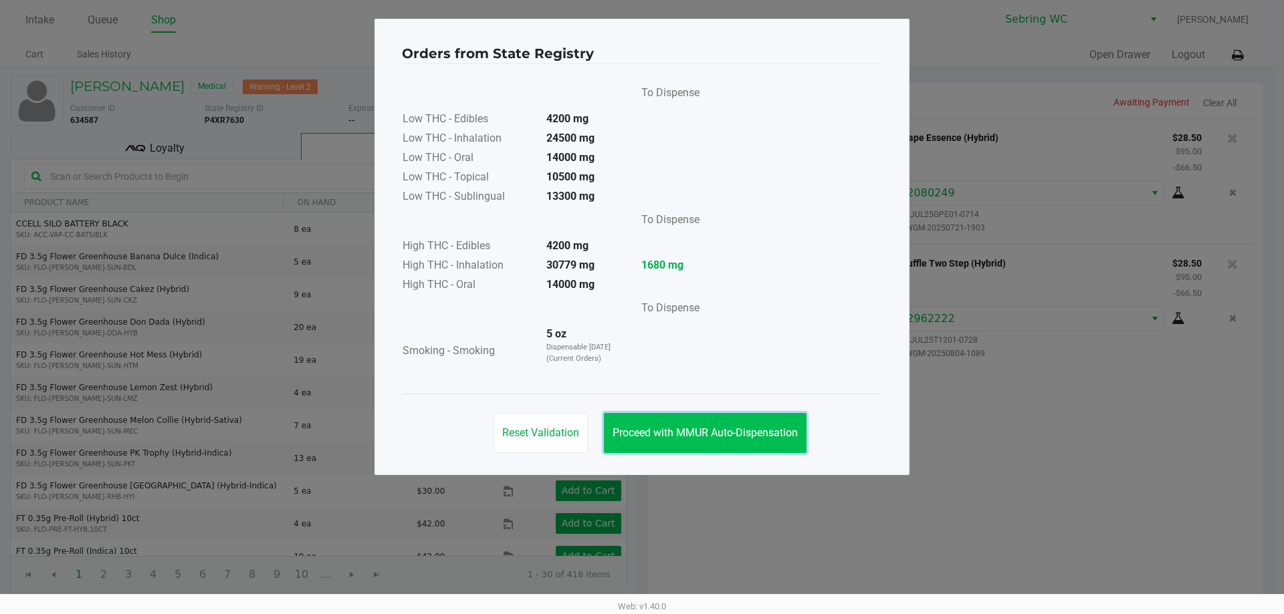
click at [701, 429] on span "Proceed with MMUR Auto-Dispensation" at bounding box center [704, 433] width 185 height 13
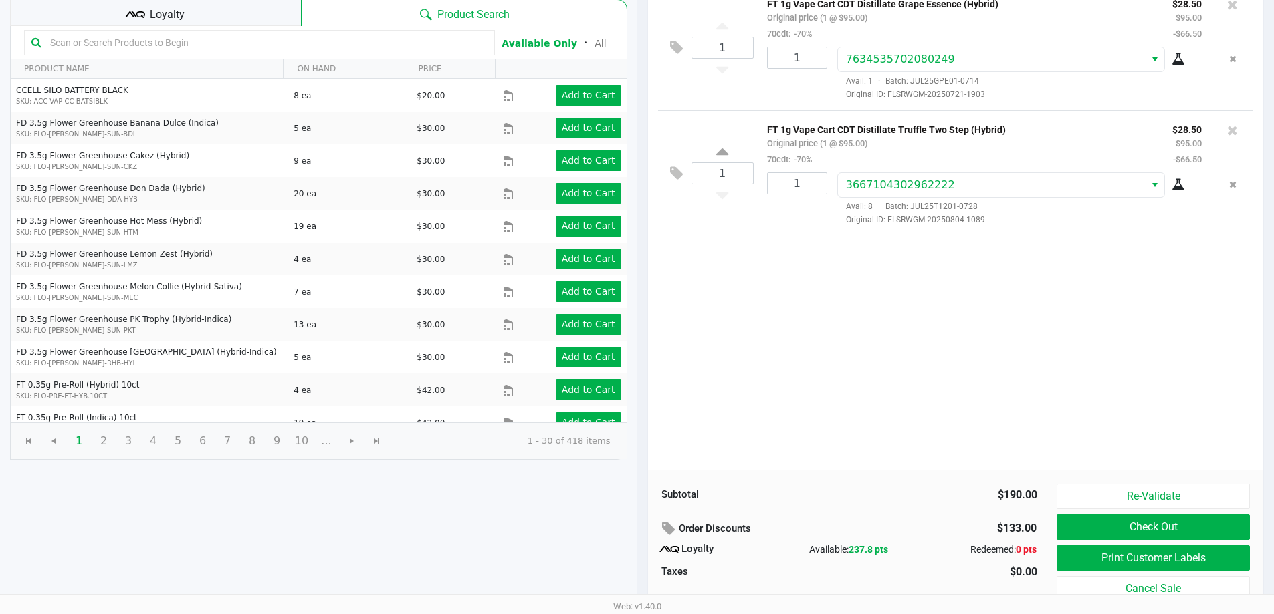
scroll to position [153, 0]
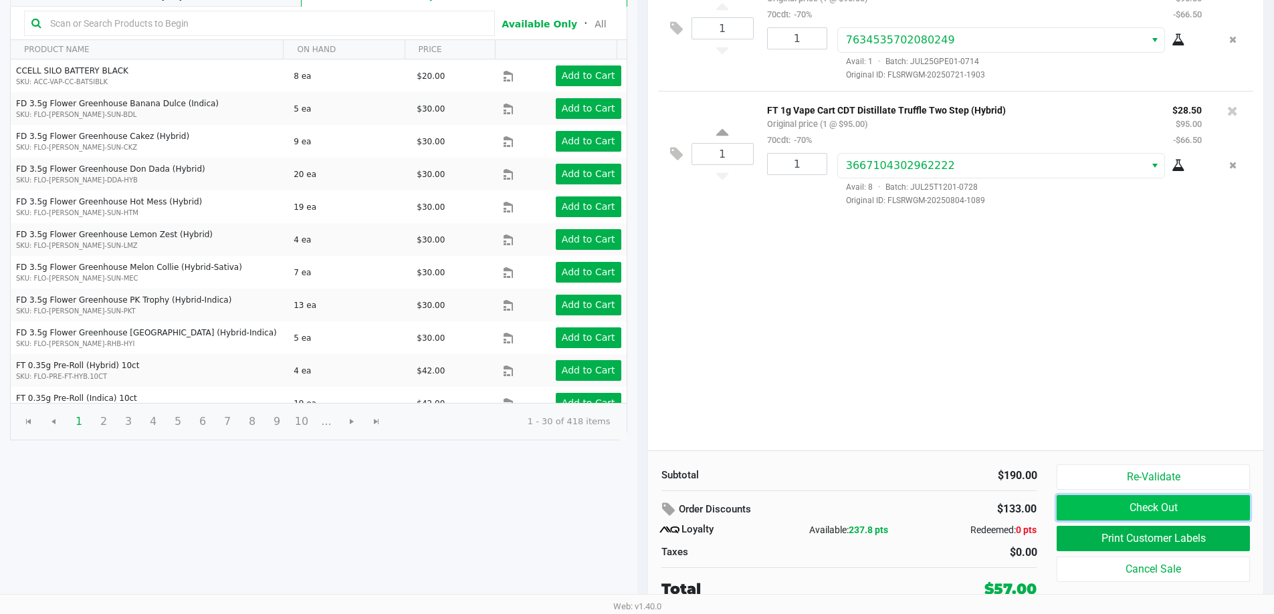
click at [1078, 509] on button "Check Out" at bounding box center [1152, 507] width 193 height 25
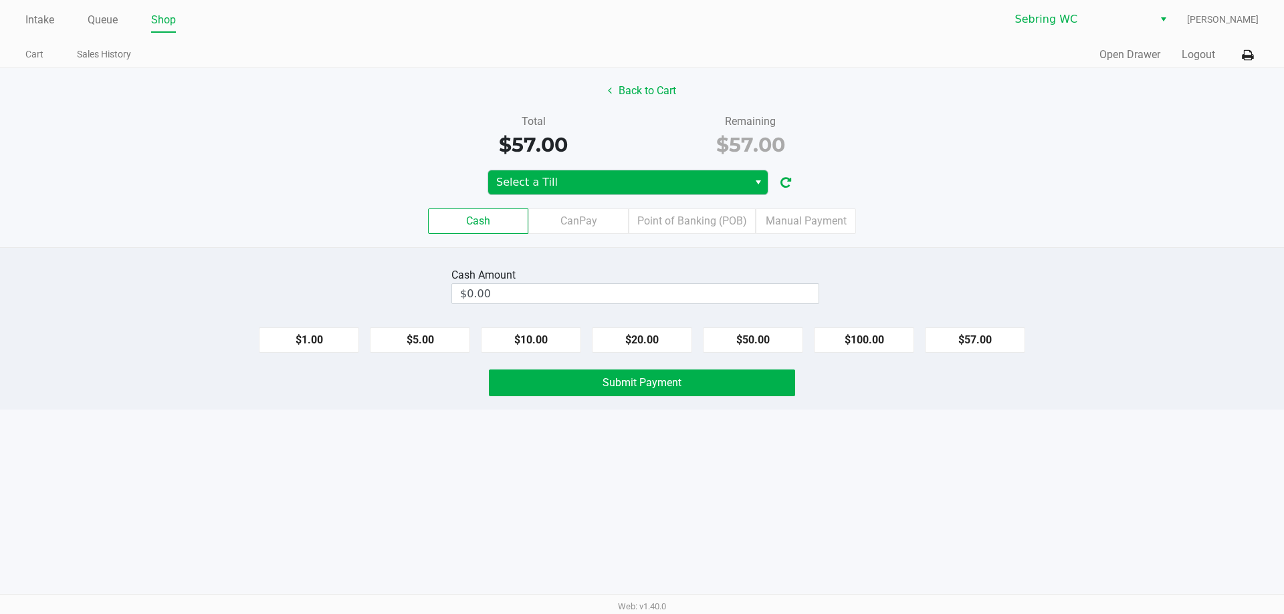
drag, startPoint x: 694, startPoint y: 199, endPoint x: 693, endPoint y: 189, distance: 10.1
click at [694, 197] on div "Cash CanPay Point of Banking (POB) Manual Payment" at bounding box center [642, 221] width 1304 height 52
click at [693, 187] on span "Select a Till" at bounding box center [618, 183] width 244 height 16
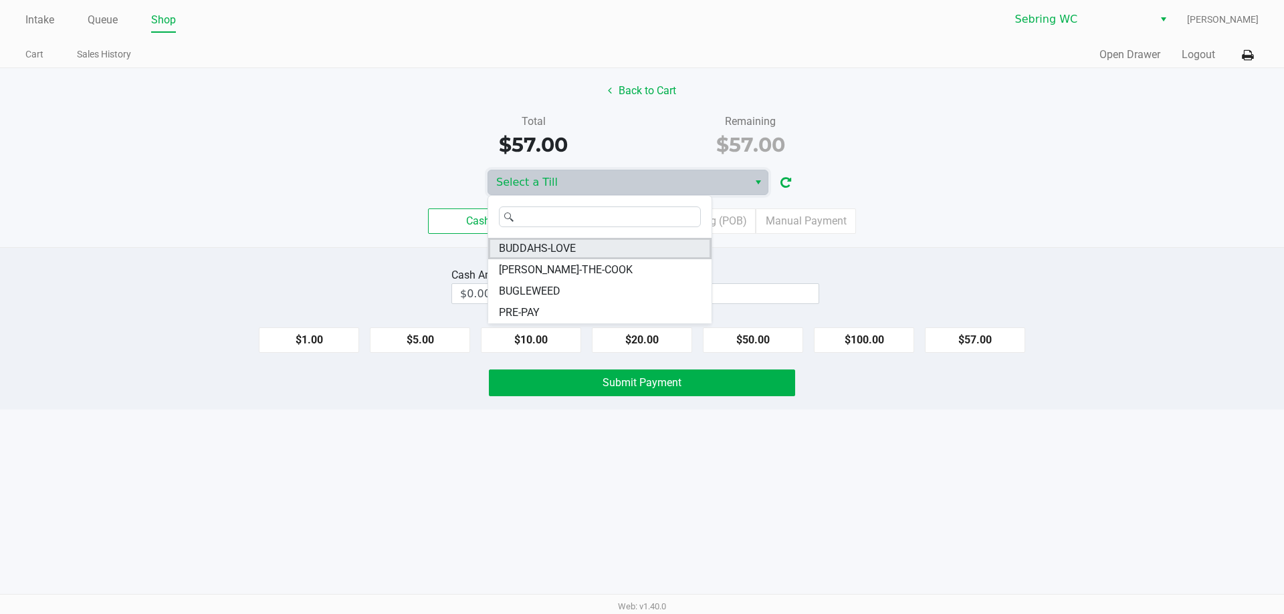
click at [611, 249] on li "BUDDAHS-LOVE" at bounding box center [599, 248] width 223 height 21
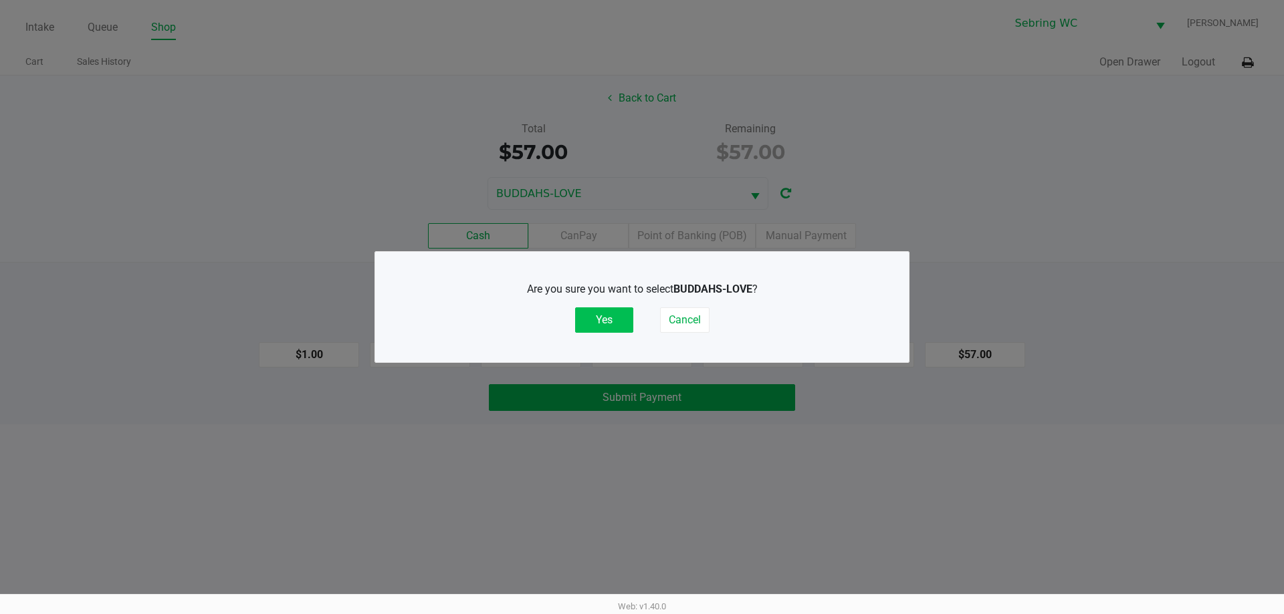
click at [617, 324] on button "Yes" at bounding box center [604, 320] width 58 height 25
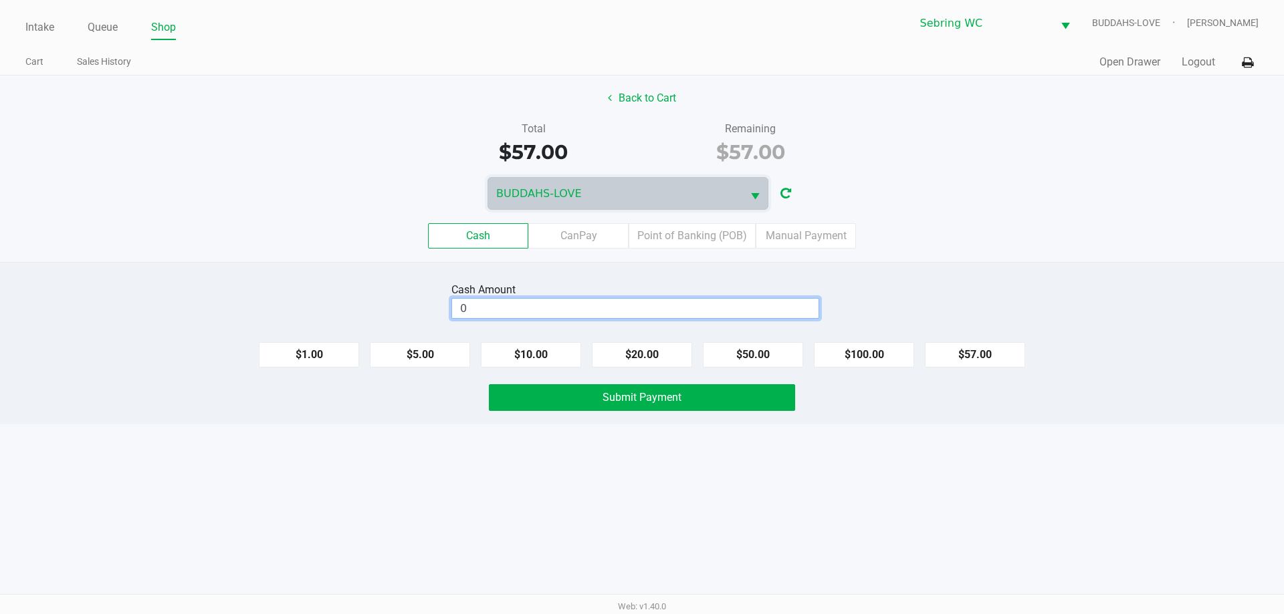
click at [513, 313] on input "0" at bounding box center [635, 308] width 366 height 19
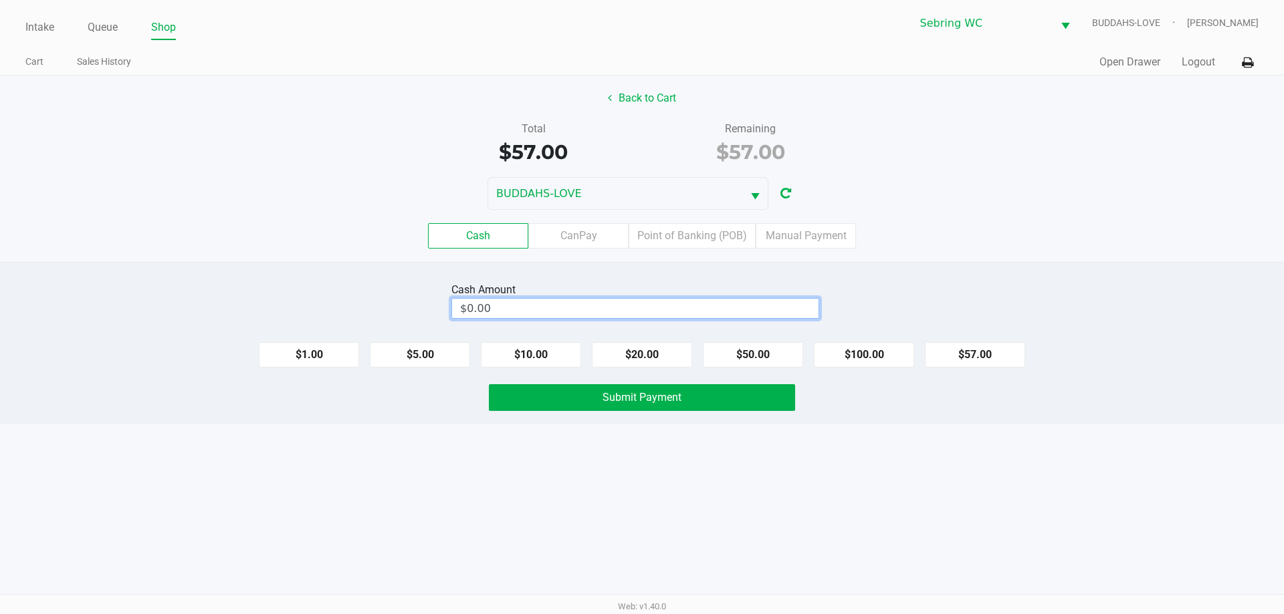
click at [317, 168] on div "Back to Cart Total $57.00 Remaining $57.00 BUDDAHS-LOVE Cash CanPay Point of Ba…" at bounding box center [642, 169] width 1284 height 187
click at [495, 308] on input "0" at bounding box center [635, 308] width 366 height 19
type input "$60.00"
click at [233, 201] on div "BUDDAHS-LOVE" at bounding box center [642, 193] width 1284 height 33
click at [506, 467] on div "Intake Queue Shop Sebring WC BUDDAHS-LOVE Jonathan Mcelroy Cart Sales History Q…" at bounding box center [642, 307] width 1284 height 614
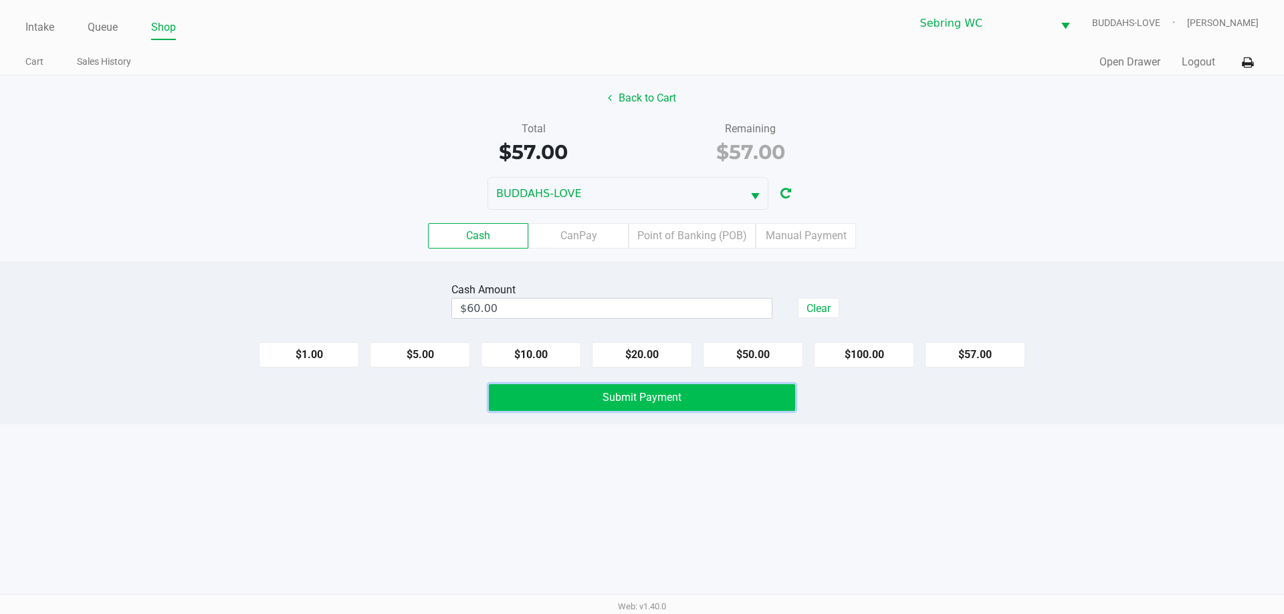
click at [552, 398] on button "Submit Payment" at bounding box center [642, 397] width 306 height 27
